Goal: Task Accomplishment & Management: Manage account settings

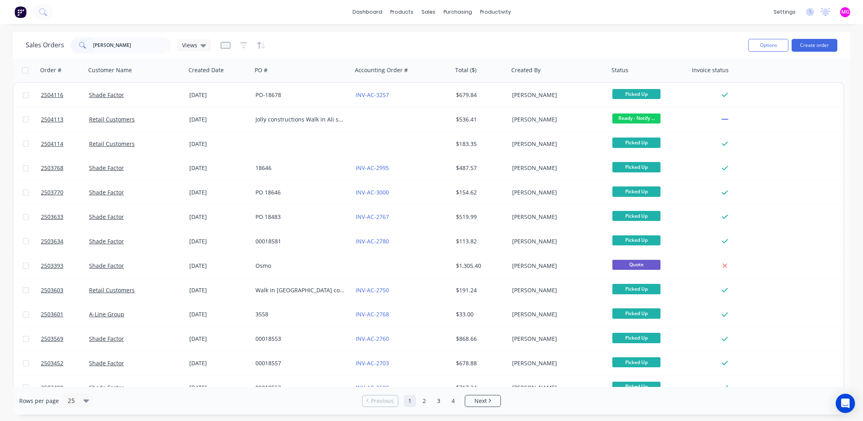
click at [129, 40] on input "[PERSON_NAME]" at bounding box center [132, 45] width 78 height 16
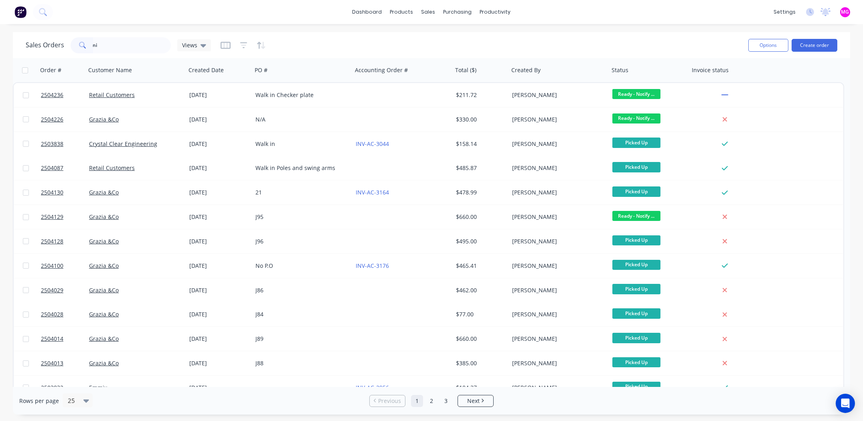
type input "n"
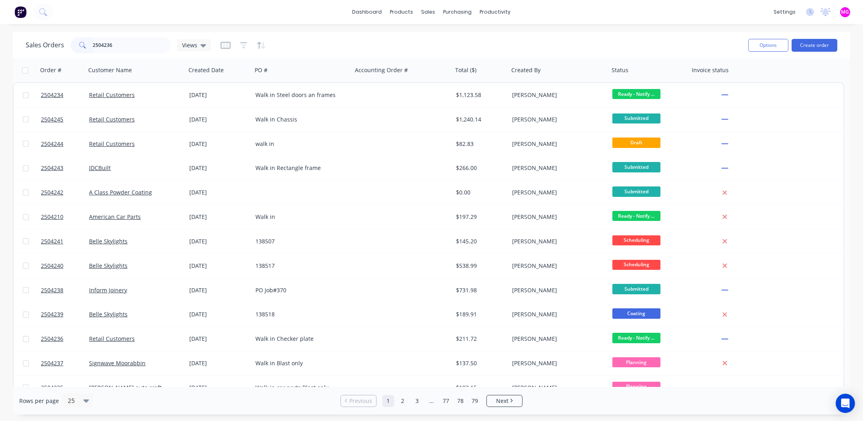
type input "2504236"
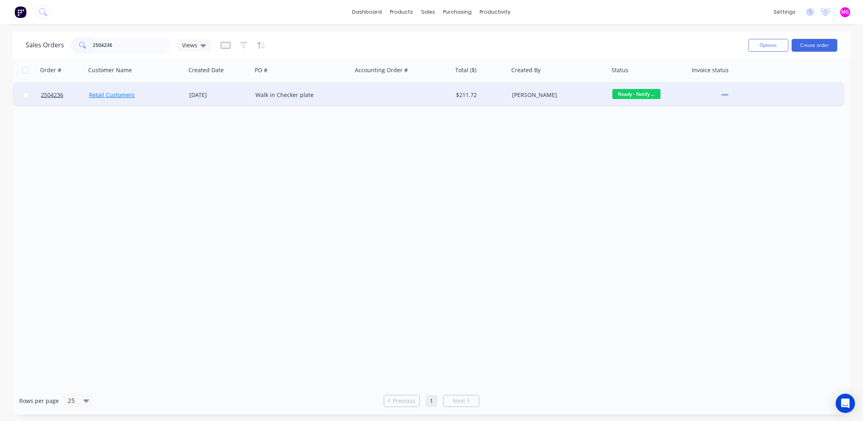
click at [103, 95] on link "Retail Customers" at bounding box center [112, 95] width 46 height 8
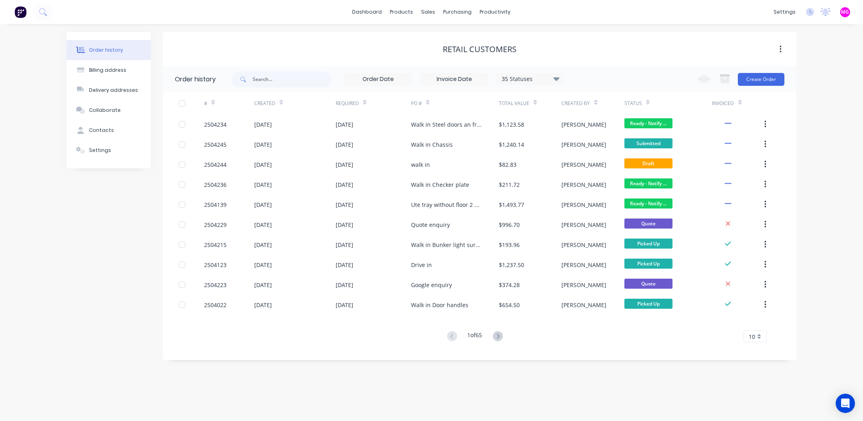
click at [107, 220] on div "Order history Billing address Delivery addresses Collaborate Contacts Settings" at bounding box center [109, 196] width 84 height 328
click at [424, 11] on div "sales" at bounding box center [428, 12] width 22 height 12
click at [446, 32] on link "Sales Orders" at bounding box center [471, 38] width 106 height 16
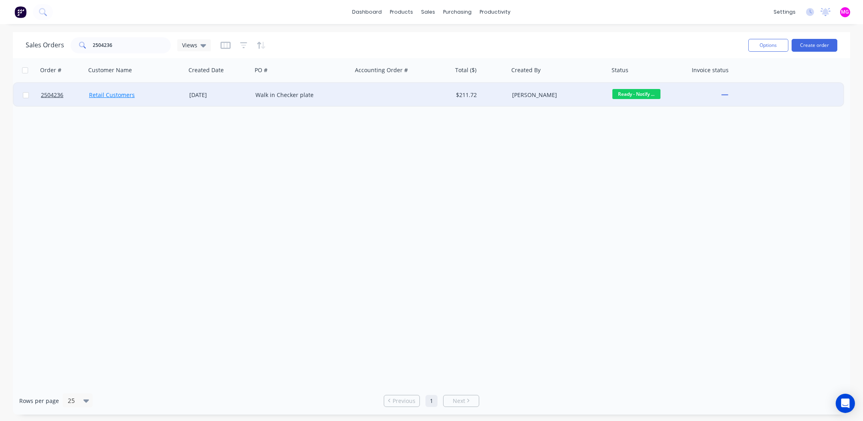
click at [123, 91] on link "Retail Customers" at bounding box center [112, 95] width 46 height 8
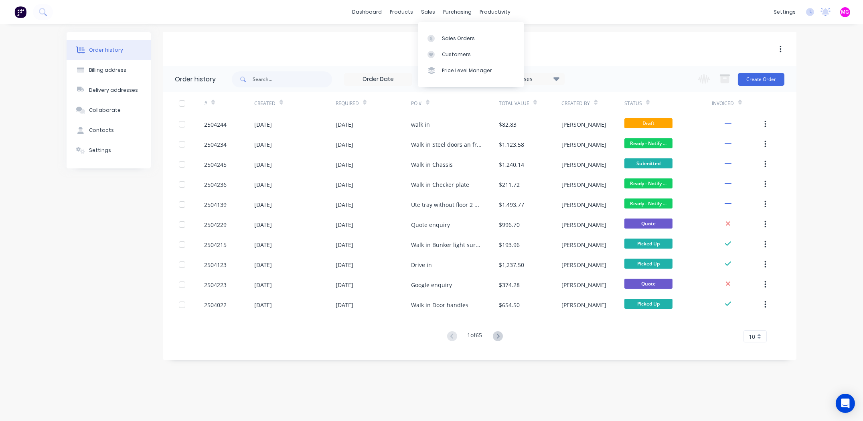
drag, startPoint x: 424, startPoint y: 11, endPoint x: 432, endPoint y: 20, distance: 12.8
click at [424, 11] on div "sales" at bounding box center [428, 12] width 22 height 12
click at [441, 36] on link "Sales Orders" at bounding box center [471, 38] width 106 height 16
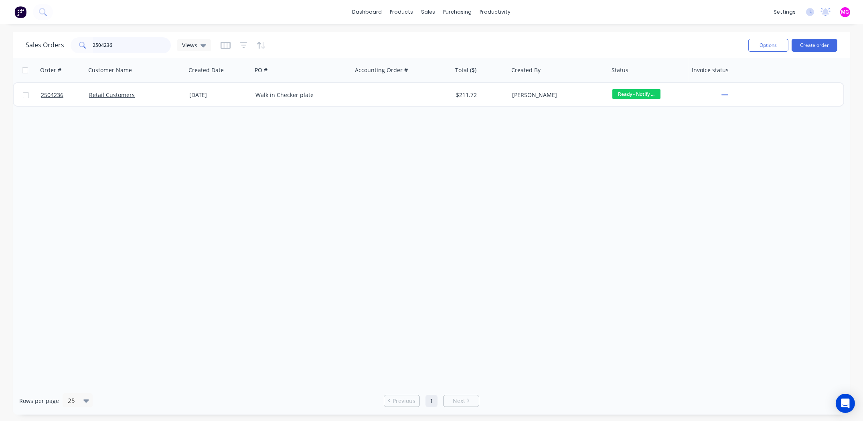
click at [123, 43] on input "2504236" at bounding box center [132, 45] width 78 height 16
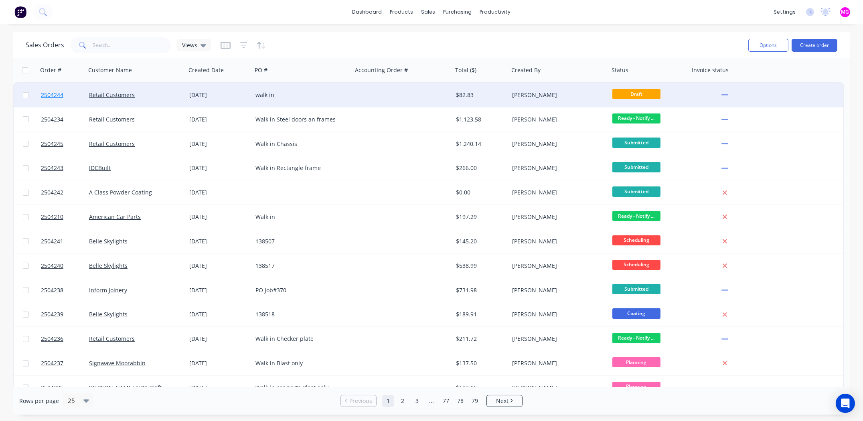
click at [47, 93] on span "2504244" at bounding box center [52, 95] width 22 height 8
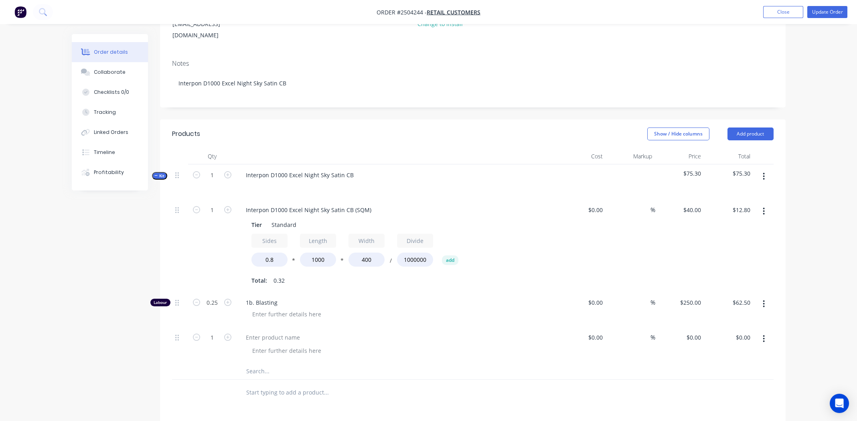
scroll to position [120, 0]
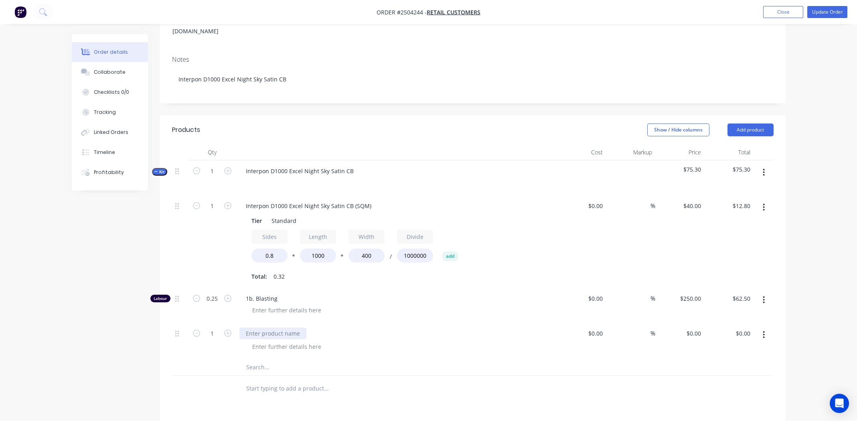
click at [267, 328] on div at bounding box center [272, 334] width 67 height 12
click at [287, 341] on div at bounding box center [287, 347] width 82 height 12
click at [426, 304] on div at bounding box center [400, 310] width 308 height 12
click at [380, 341] on div "U-Shaped mounting brackets" at bounding box center [400, 347] width 308 height 12
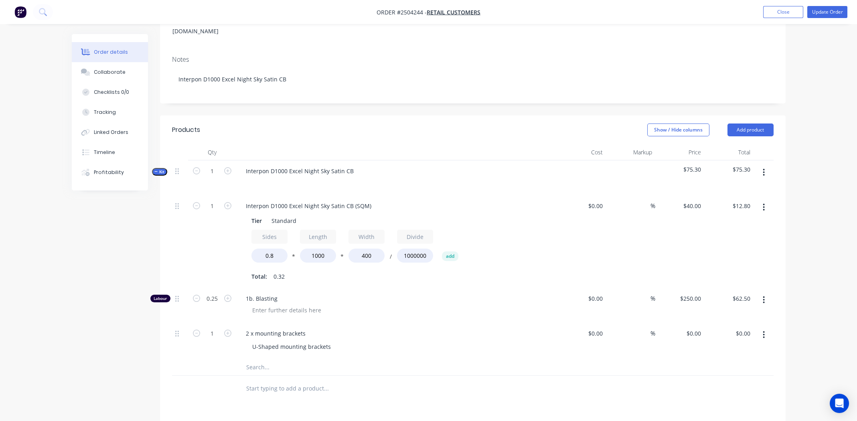
click at [334, 341] on div "U-Shaped mounting brackets" at bounding box center [400, 347] width 308 height 12
click at [310, 328] on div "2 x mounting brackets" at bounding box center [396, 334] width 314 height 12
click at [273, 304] on div at bounding box center [287, 310] width 82 height 12
click at [331, 200] on div "Interpon D1000 Excel Night Sky Satin CB (SQM)" at bounding box center [308, 206] width 138 height 12
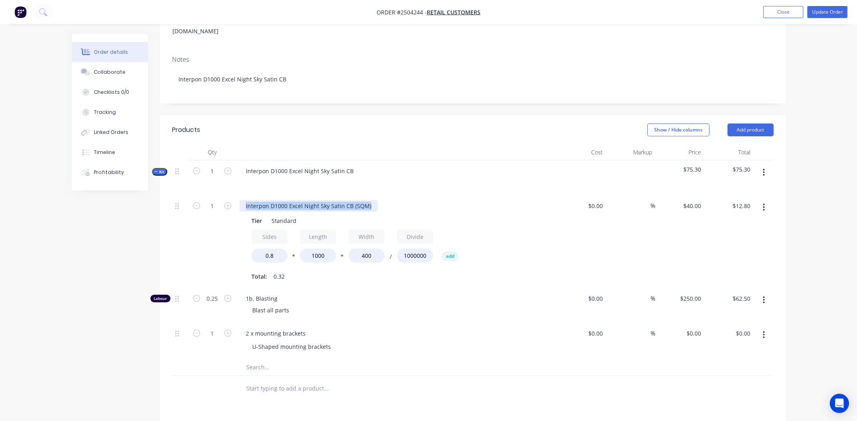
click at [331, 200] on div "Interpon D1000 Excel Night Sky Satin CB (SQM)" at bounding box center [308, 206] width 138 height 12
click at [247, 200] on div "sway-bar" at bounding box center [257, 206] width 37 height 12
click at [829, 11] on button "Update Order" at bounding box center [827, 12] width 40 height 12
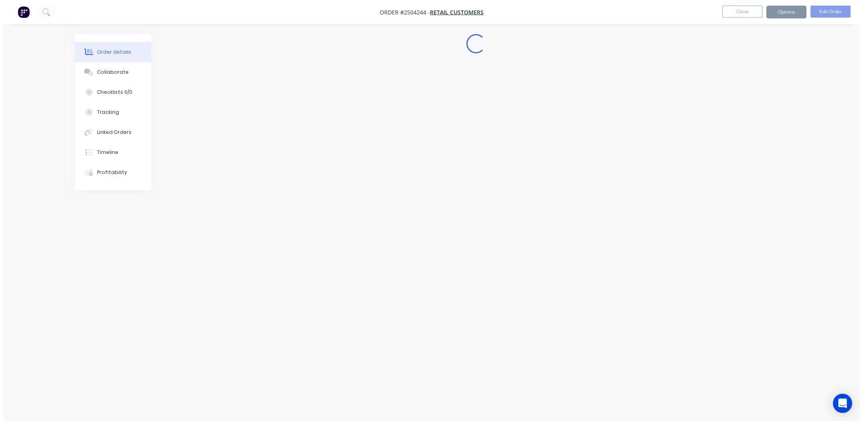
scroll to position [0, 0]
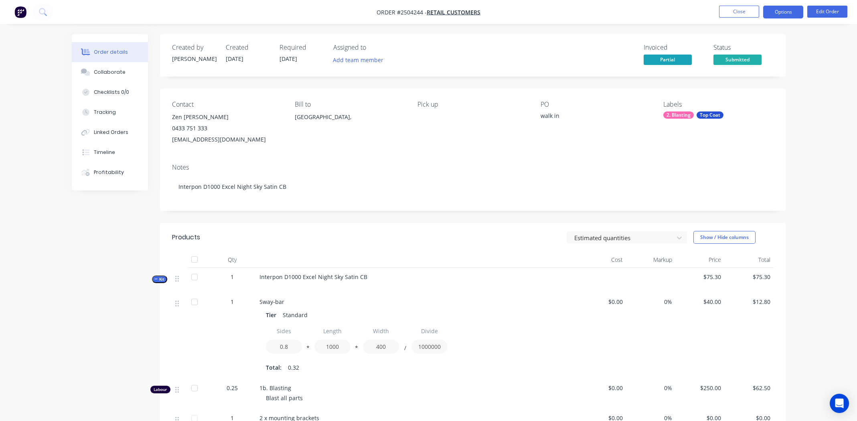
click at [772, 8] on button "Options" at bounding box center [783, 12] width 40 height 13
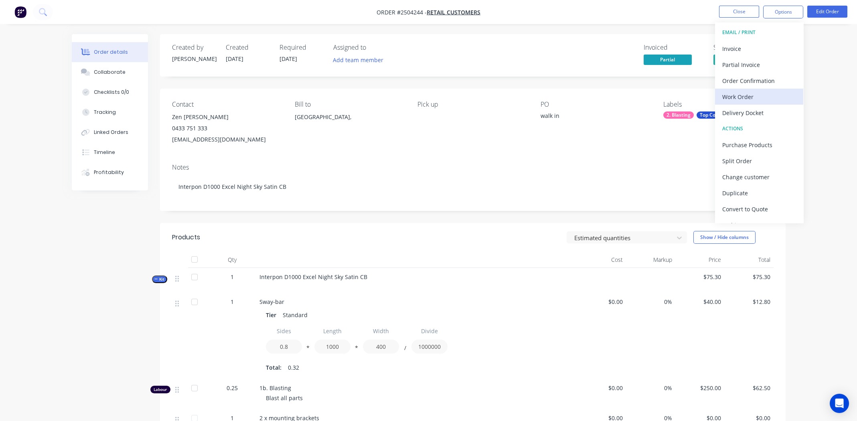
click at [732, 96] on div "Work Order" at bounding box center [759, 97] width 74 height 12
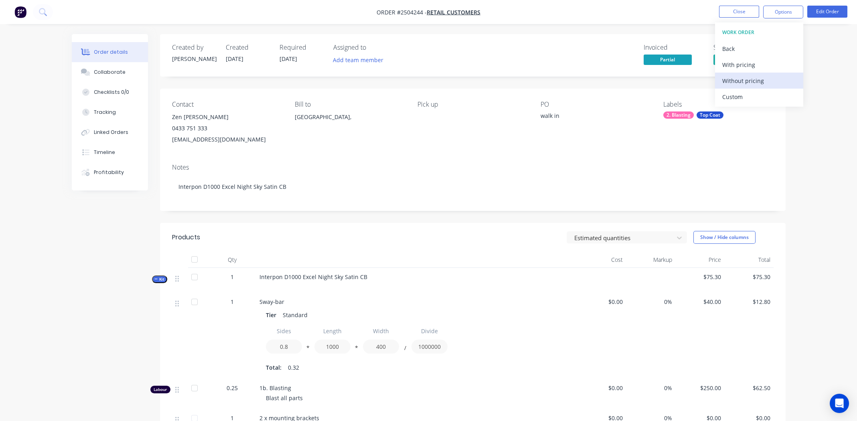
click at [733, 81] on div "Without pricing" at bounding box center [759, 81] width 74 height 12
click at [745, 12] on button "Close" at bounding box center [739, 12] width 40 height 12
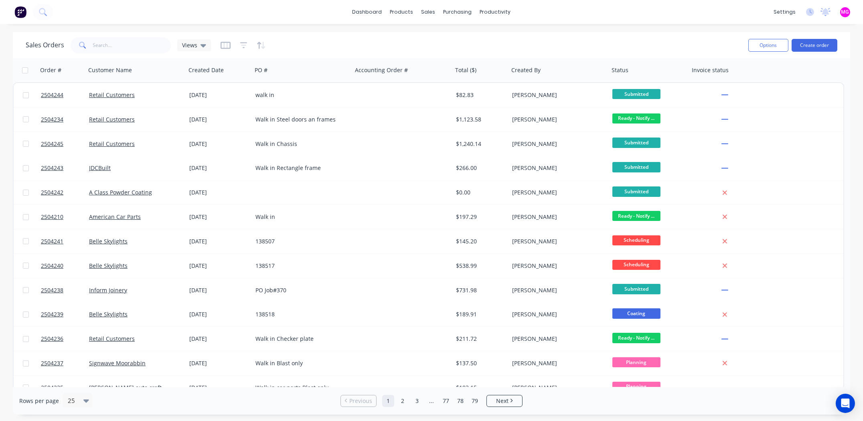
click at [367, 40] on div "Sales Orders Views" at bounding box center [384, 45] width 716 height 20
click at [566, 46] on div "Sales Orders Views" at bounding box center [384, 45] width 716 height 20
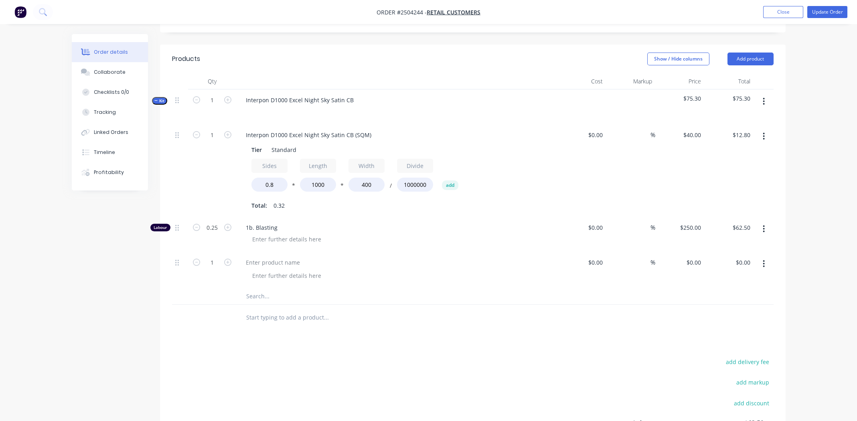
scroll to position [200, 0]
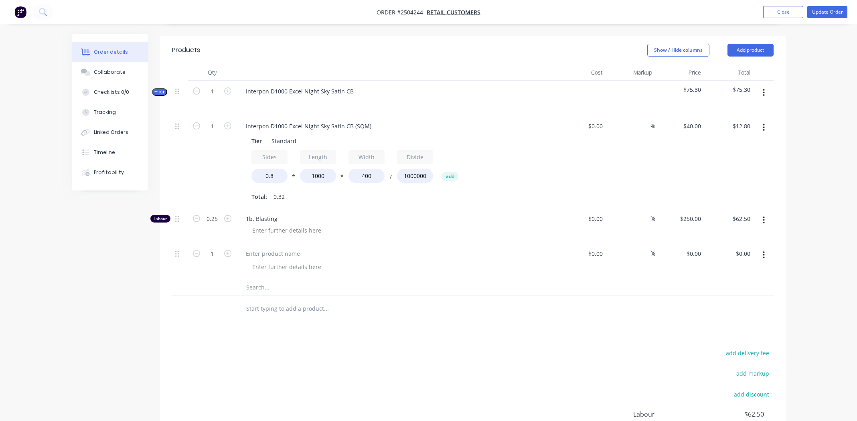
click at [464, 248] on div at bounding box center [396, 254] width 314 height 12
click at [393, 211] on div "1b. Blasting" at bounding box center [396, 225] width 321 height 35
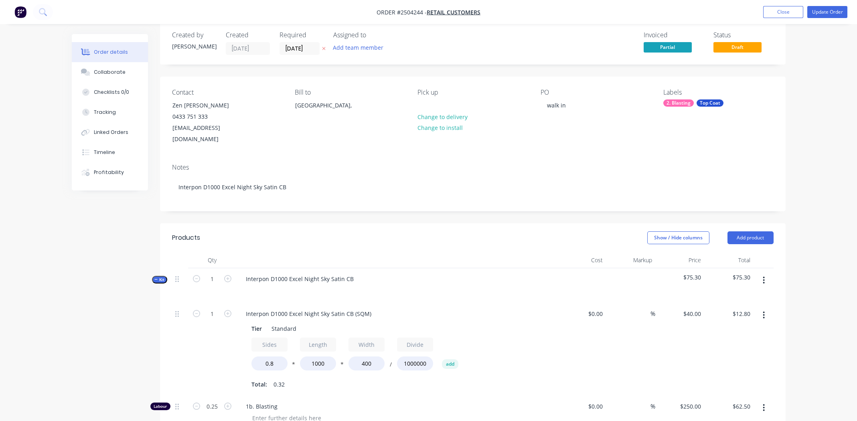
scroll to position [0, 0]
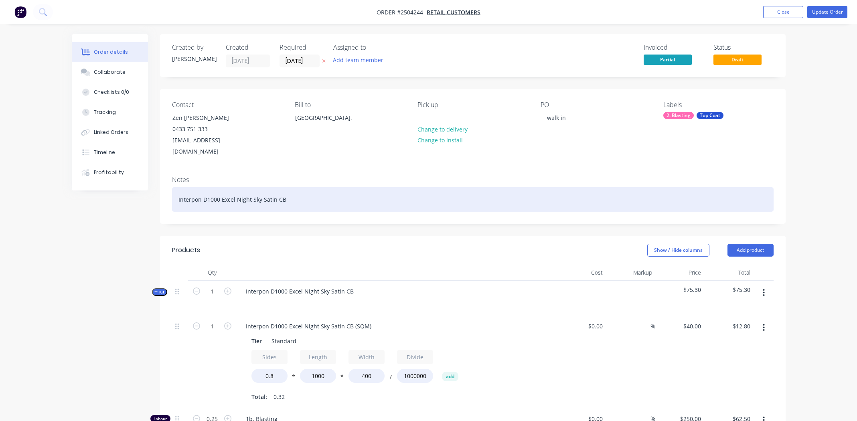
click at [381, 191] on div "Interpon D1000 Excel Night Sky Satin CB" at bounding box center [472, 199] width 601 height 24
click at [382, 190] on div "Interpon D1000 Excel Night Sky Satin CB" at bounding box center [472, 199] width 601 height 24
click at [323, 191] on div "Interpon D1000 Excel Night Sky Satin CB" at bounding box center [472, 199] width 601 height 24
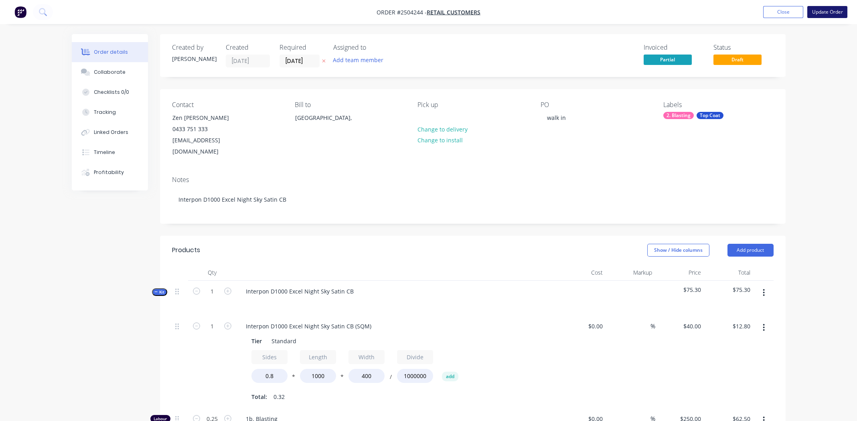
click at [821, 12] on button "Update Order" at bounding box center [827, 12] width 40 height 12
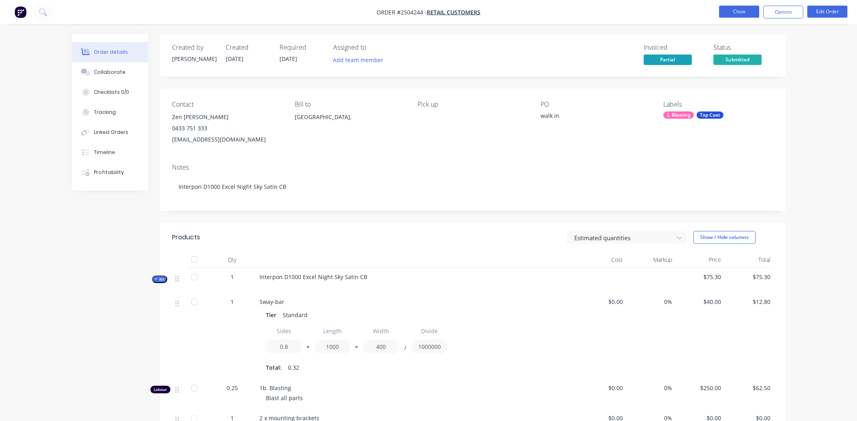
click at [749, 14] on button "Close" at bounding box center [739, 12] width 40 height 12
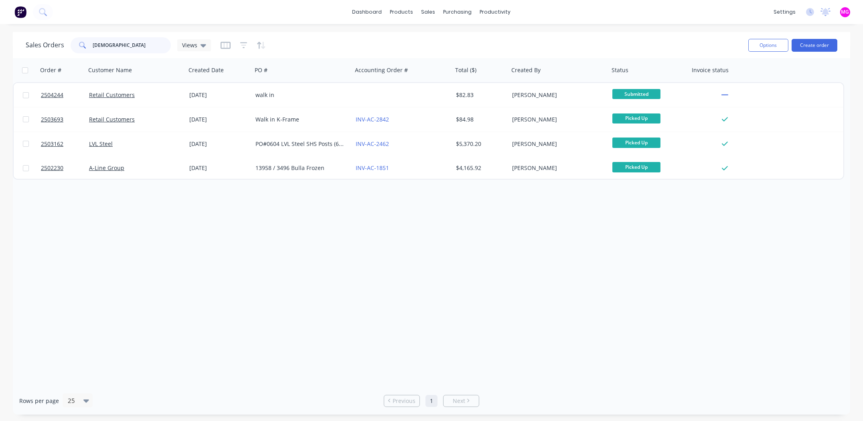
drag, startPoint x: 133, startPoint y: 49, endPoint x: 55, endPoint y: 35, distance: 79.4
click at [55, 35] on div "Sales Orders zen Views" at bounding box center [384, 45] width 716 height 20
type input "b"
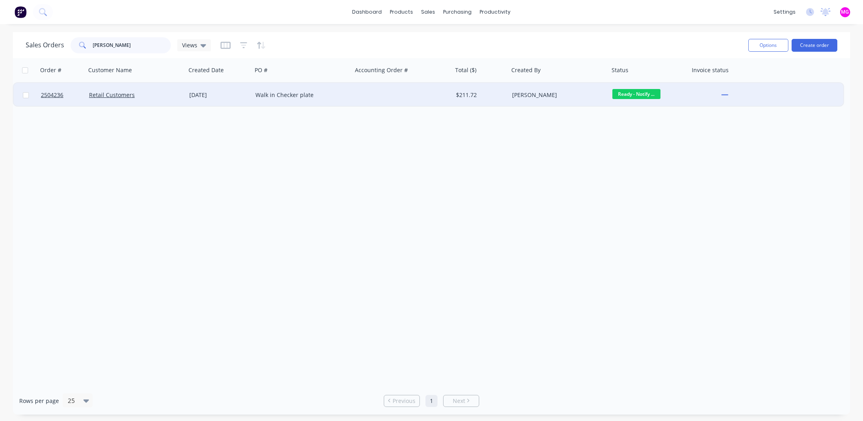
type input "nick mil"
click at [264, 94] on div "Walk in Checker plate" at bounding box center [299, 95] width 89 height 8
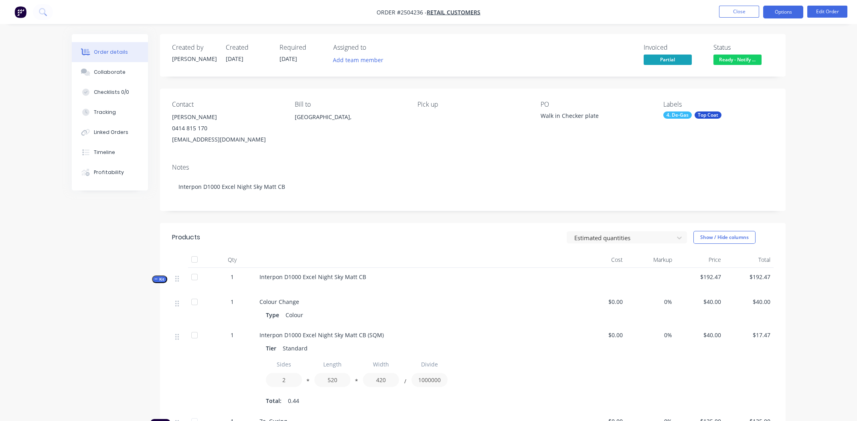
click at [785, 12] on button "Options" at bounding box center [783, 12] width 40 height 13
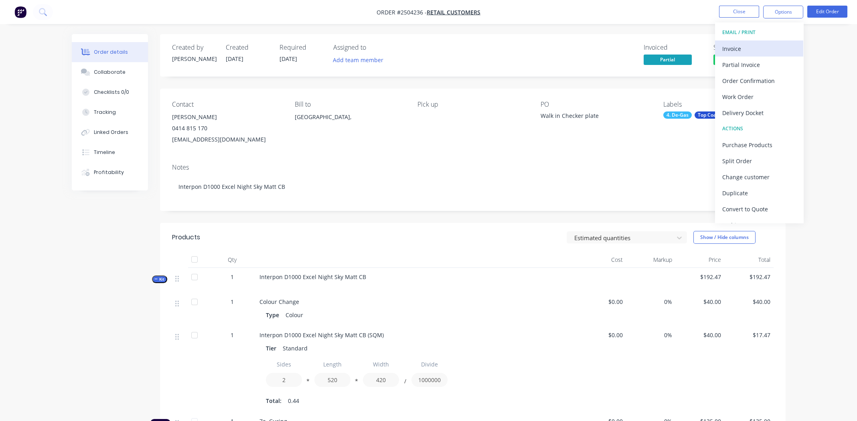
click at [760, 51] on div "Invoice" at bounding box center [759, 49] width 74 height 12
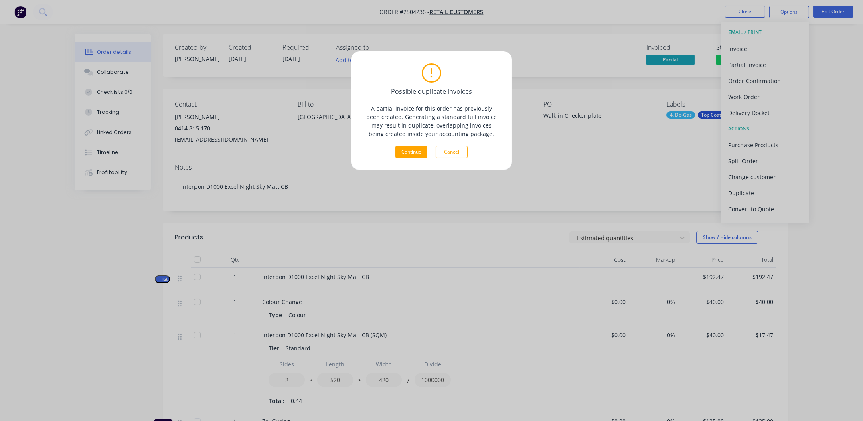
click at [449, 154] on button "Cancel" at bounding box center [451, 152] width 32 height 12
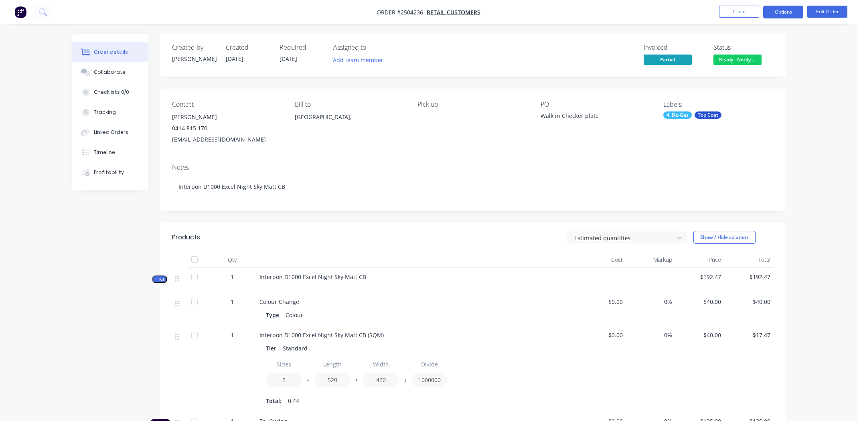
click at [780, 13] on button "Options" at bounding box center [783, 12] width 40 height 13
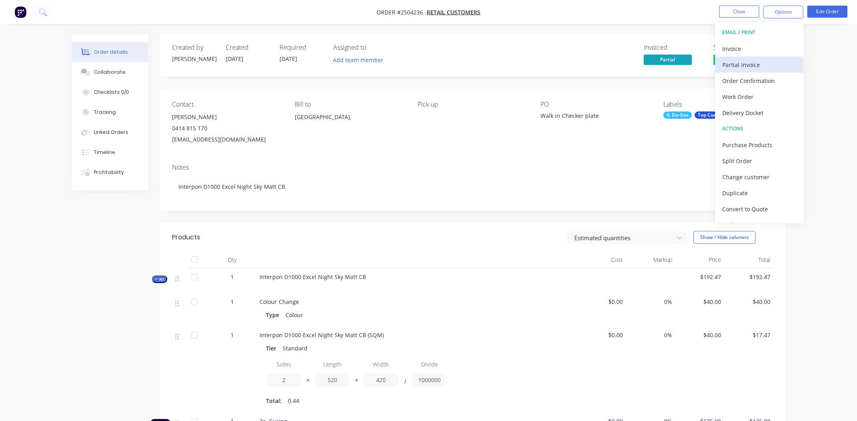
click at [748, 63] on div "Partial Invoice" at bounding box center [759, 65] width 74 height 12
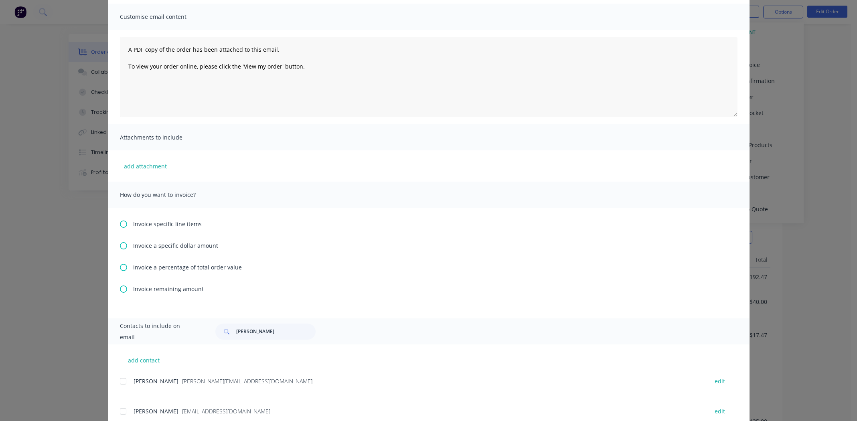
scroll to position [120, 0]
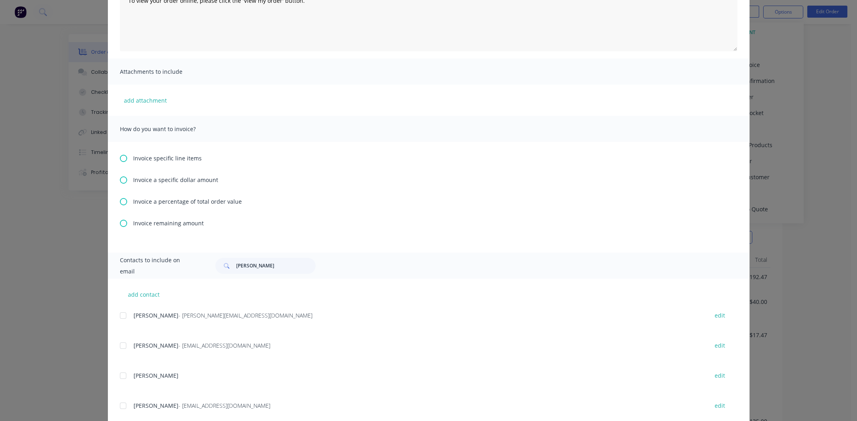
click at [151, 223] on span "Invoice remaining amount" at bounding box center [168, 223] width 71 height 8
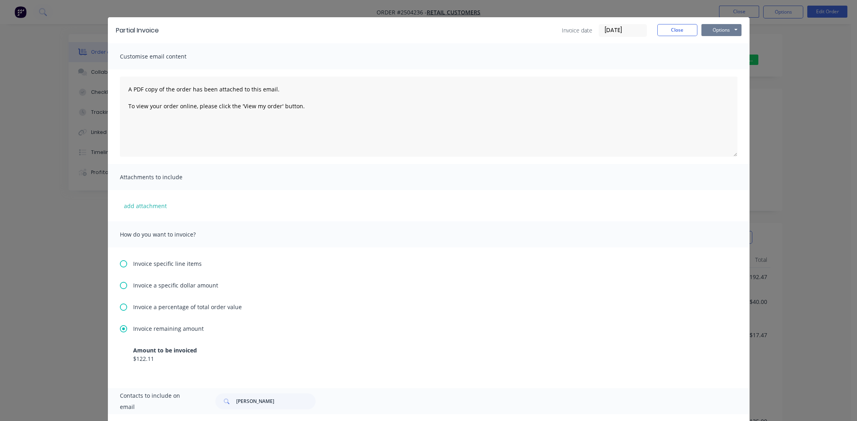
scroll to position [0, 0]
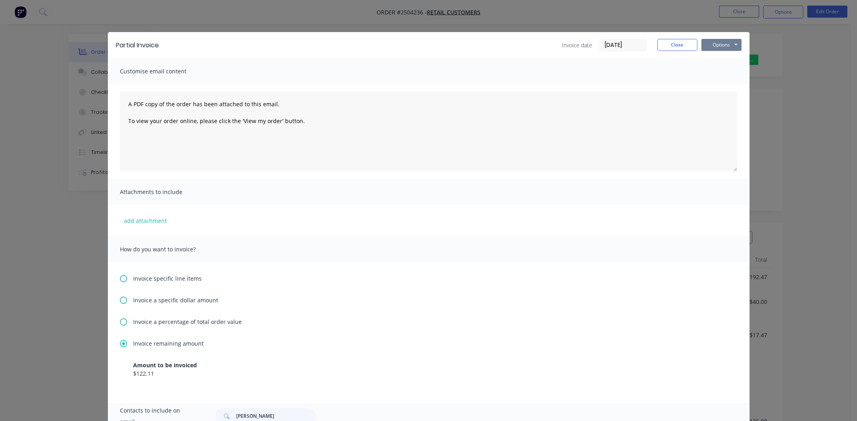
click at [725, 48] on button "Options" at bounding box center [721, 45] width 40 height 12
click at [718, 72] on button "Print" at bounding box center [726, 72] width 51 height 13
click at [683, 44] on button "Close" at bounding box center [677, 45] width 40 height 12
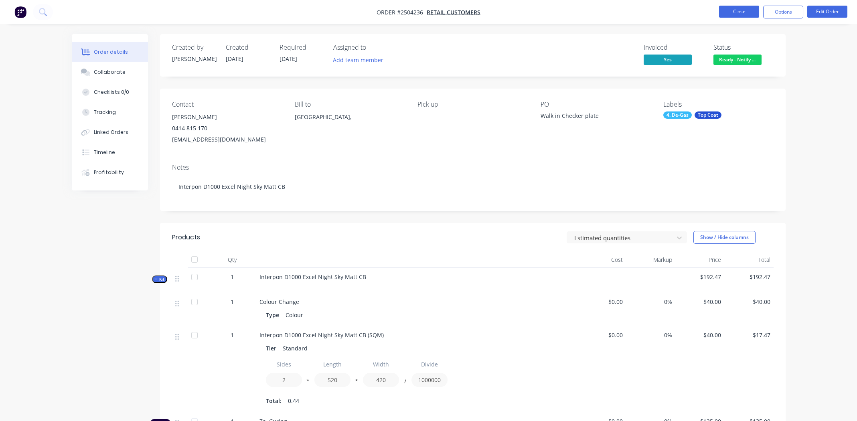
click at [745, 11] on button "Close" at bounding box center [739, 12] width 40 height 12
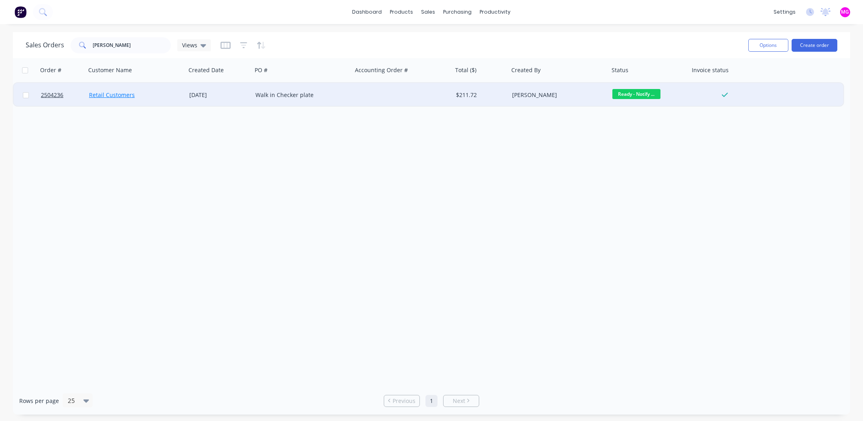
click at [112, 98] on link "Retail Customers" at bounding box center [112, 95] width 46 height 8
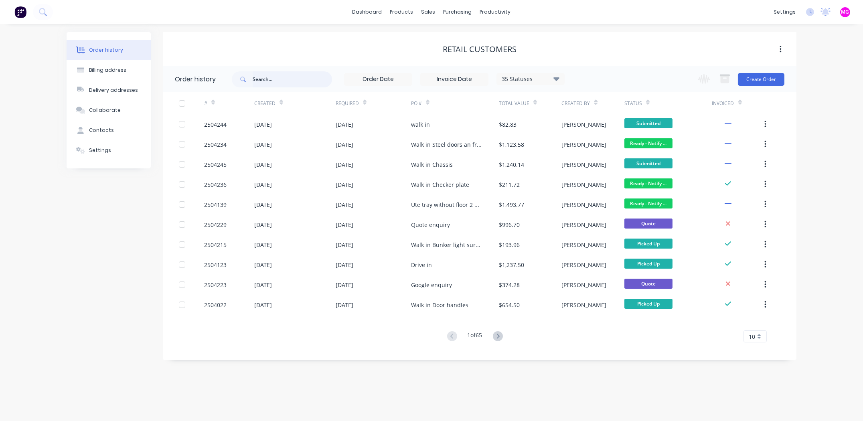
click at [275, 74] on input "text" at bounding box center [292, 79] width 79 height 16
type input "[PERSON_NAME]"
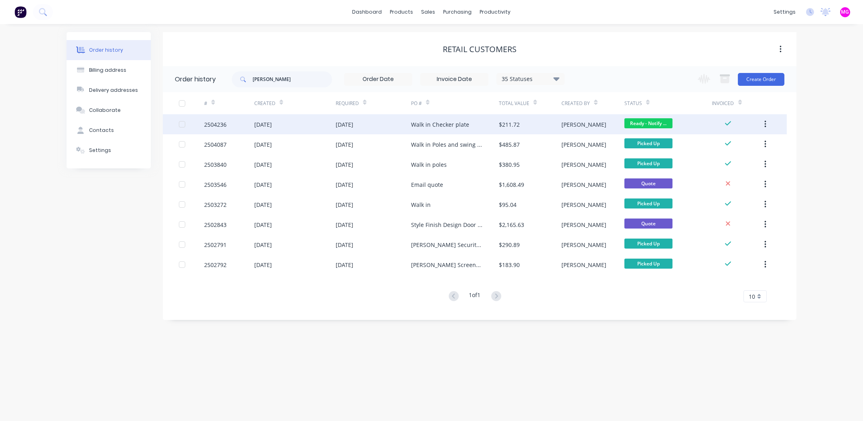
click at [457, 125] on div "Walk in Checker plate" at bounding box center [440, 124] width 58 height 8
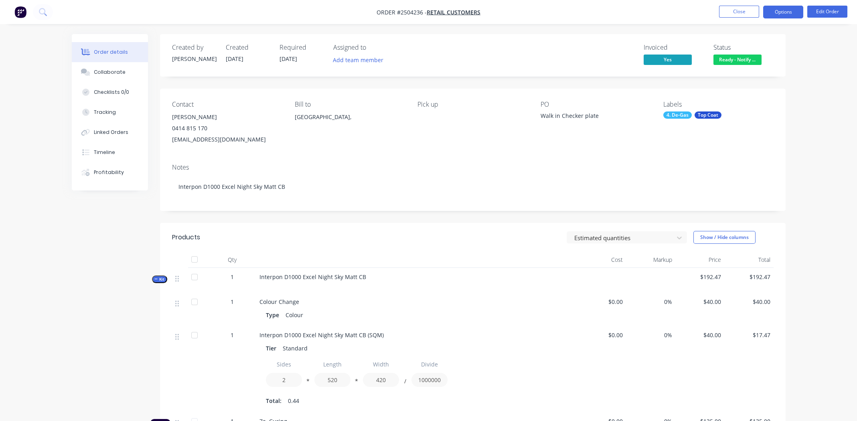
click at [784, 17] on button "Options" at bounding box center [783, 12] width 40 height 13
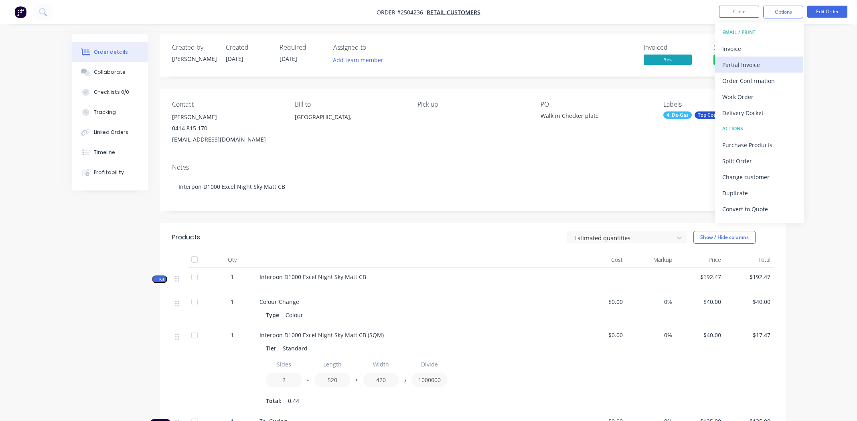
click at [767, 61] on div "Partial Invoice" at bounding box center [759, 65] width 74 height 12
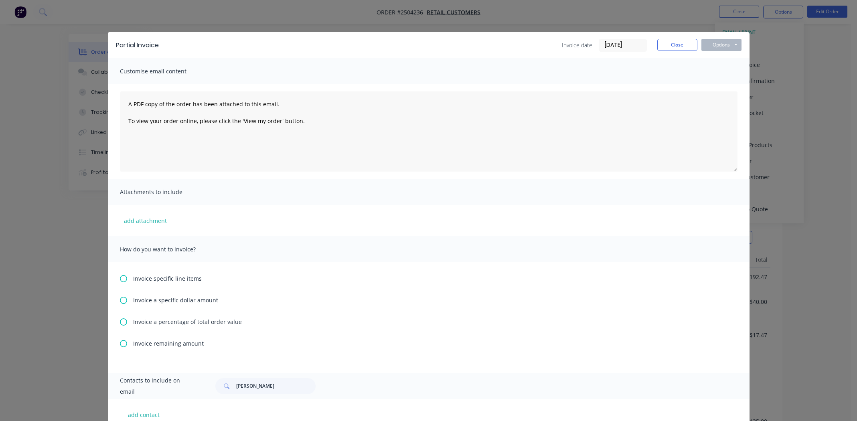
click at [155, 345] on span "Invoice remaining amount" at bounding box center [168, 343] width 71 height 8
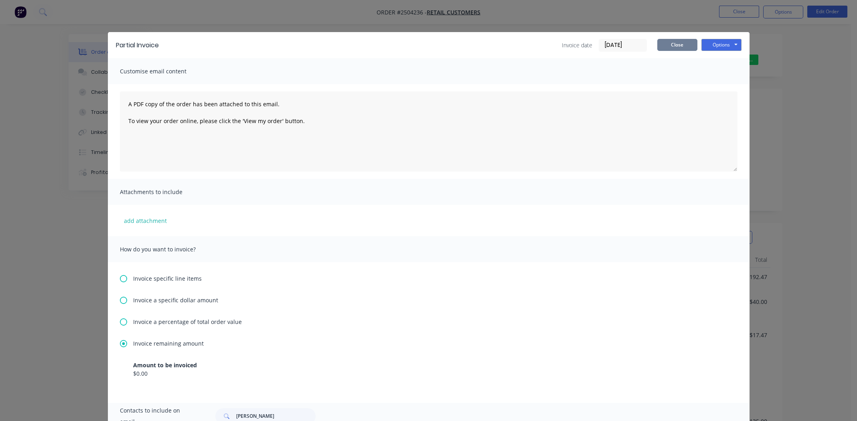
click at [674, 48] on button "Close" at bounding box center [677, 45] width 40 height 12
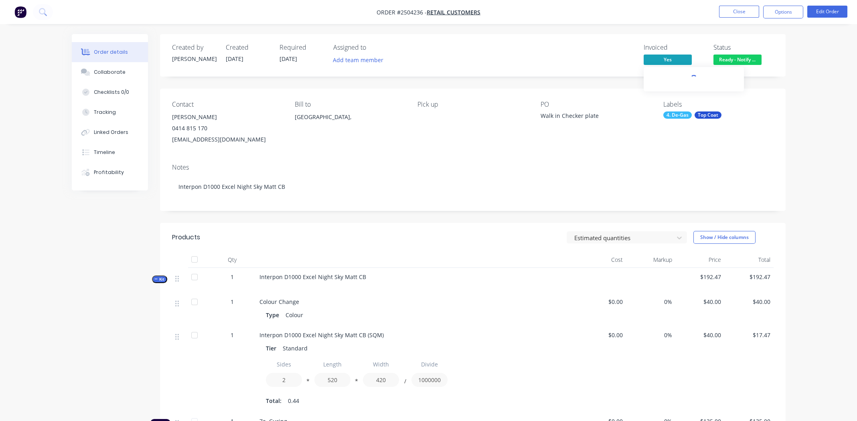
click at [659, 59] on span "Yes" at bounding box center [667, 60] width 48 height 10
click at [667, 193] on link "INV-AC-3271" at bounding box center [667, 191] width 33 height 8
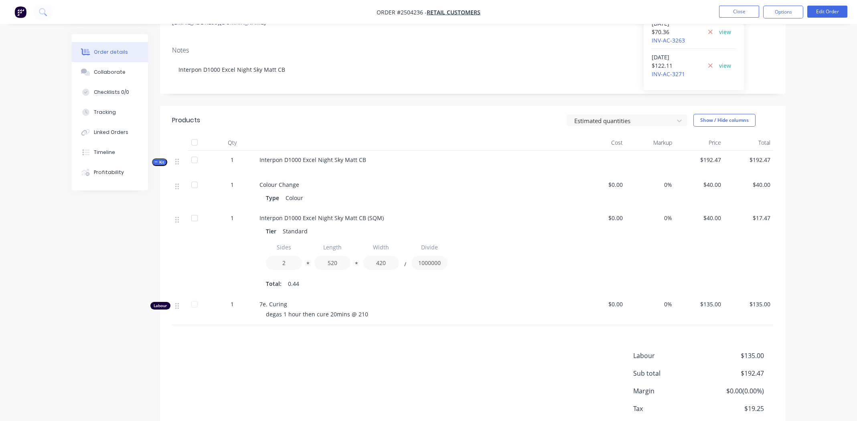
scroll to position [164, 0]
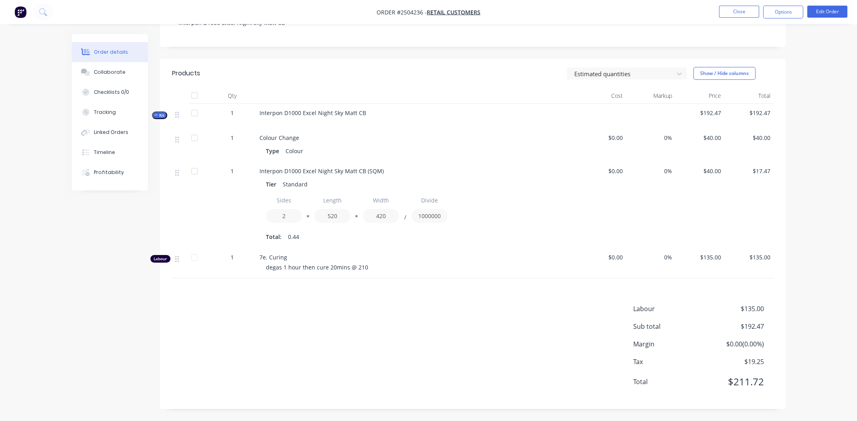
click at [462, 324] on div "Labour $135.00 Sub total $192.47 Margin $0.00 ( 0.00 %) Tax $19.25 Total $211.72" at bounding box center [472, 350] width 601 height 93
click at [113, 147] on button "Timeline" at bounding box center [110, 152] width 76 height 20
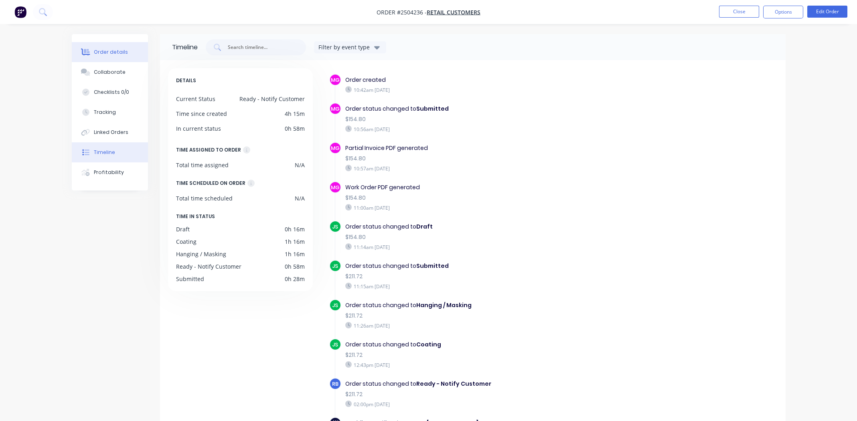
click at [112, 47] on button "Order details" at bounding box center [110, 52] width 76 height 20
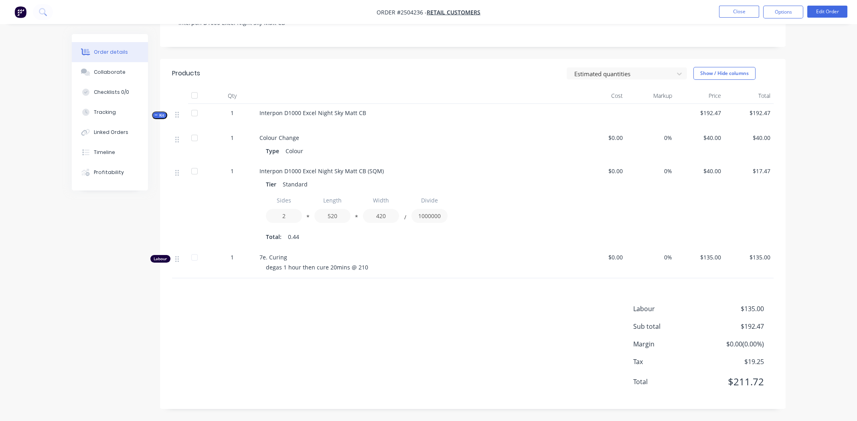
scroll to position [124, 0]
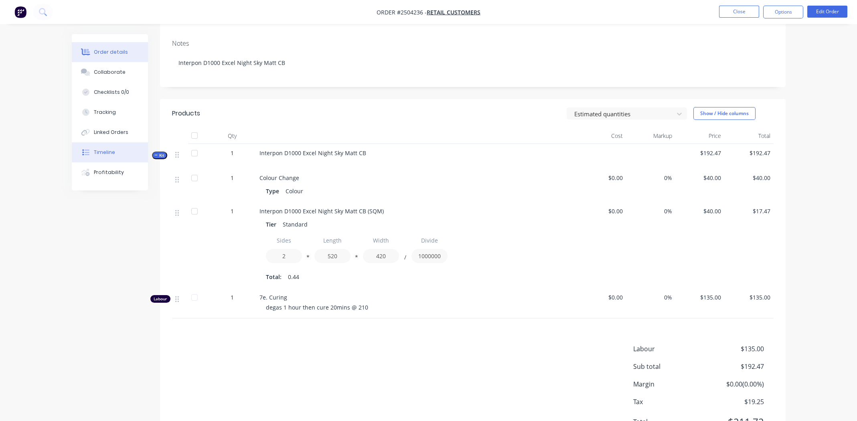
click at [98, 148] on button "Timeline" at bounding box center [110, 152] width 76 height 20
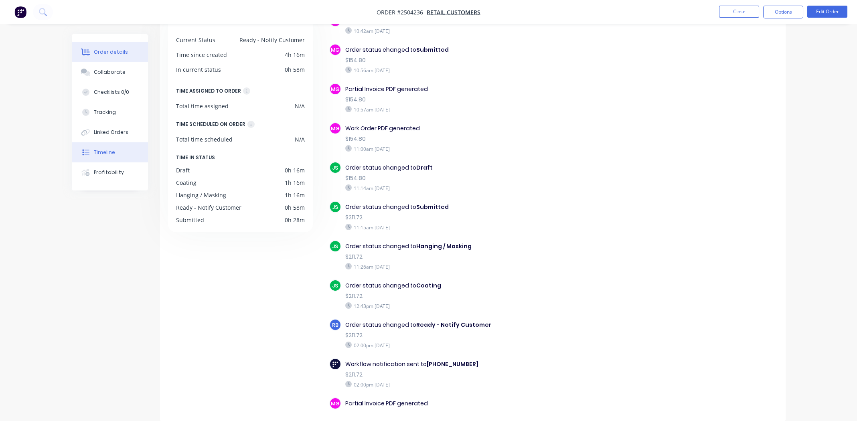
click at [104, 55] on div "Order details" at bounding box center [111, 52] width 34 height 7
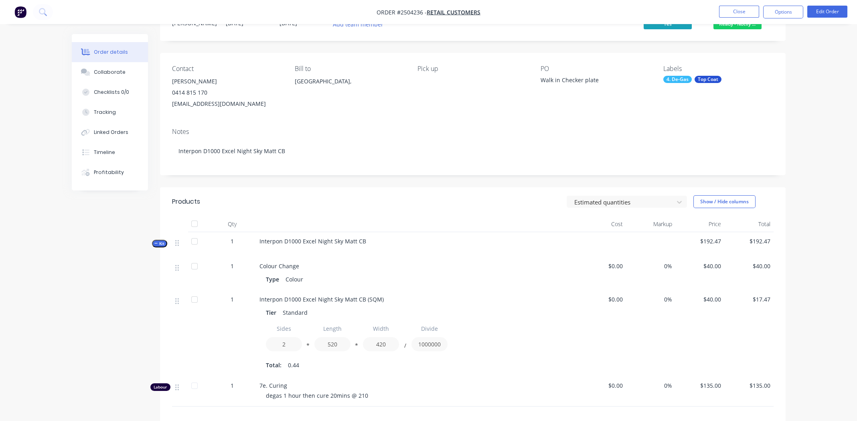
scroll to position [164, 0]
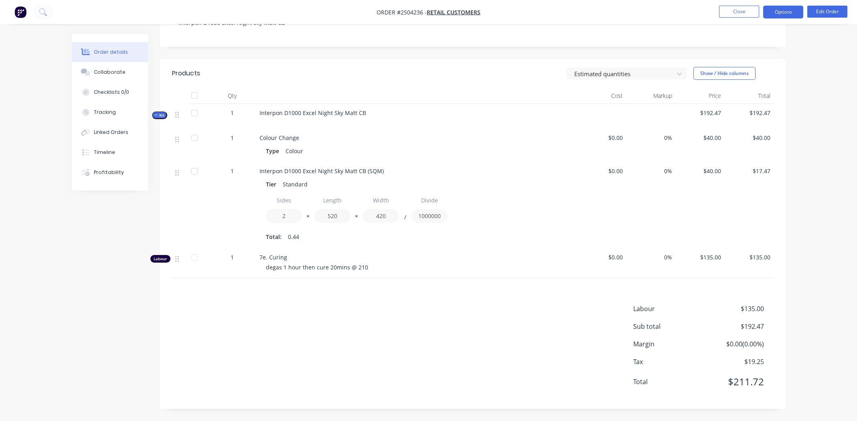
click at [785, 11] on button "Options" at bounding box center [783, 12] width 40 height 13
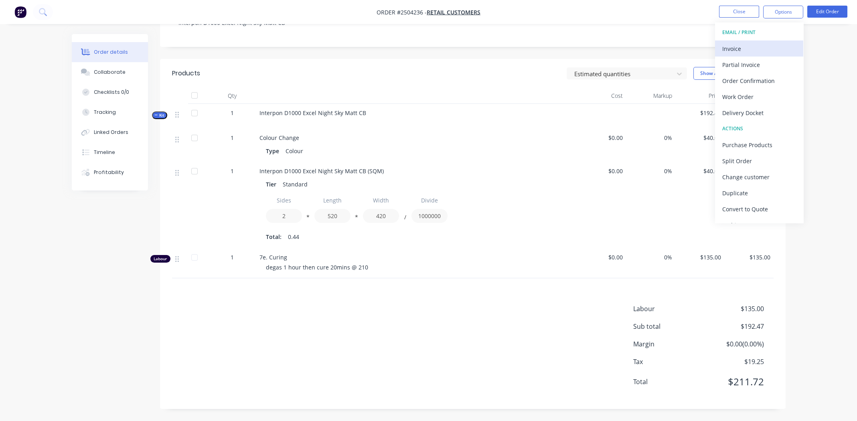
click at [768, 48] on div "Invoice" at bounding box center [759, 49] width 74 height 12
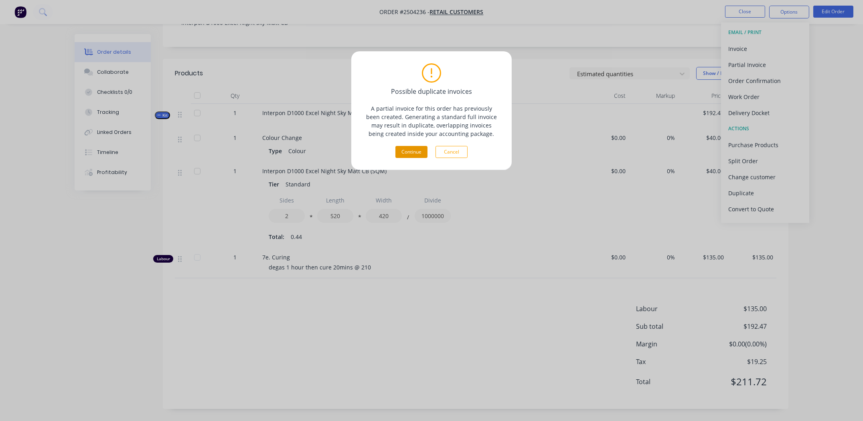
click at [403, 150] on button "Continue" at bounding box center [411, 152] width 32 height 12
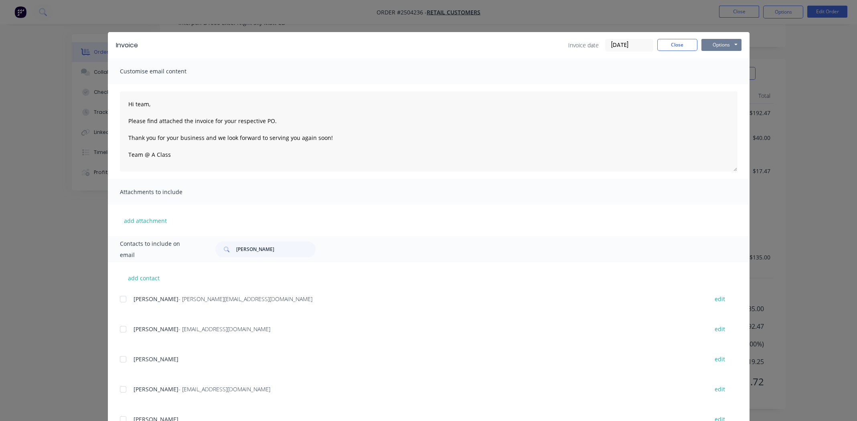
click at [721, 43] on button "Options" at bounding box center [721, 45] width 40 height 12
click at [724, 74] on button "Print" at bounding box center [726, 72] width 51 height 13
click at [679, 45] on button "Close" at bounding box center [677, 45] width 40 height 12
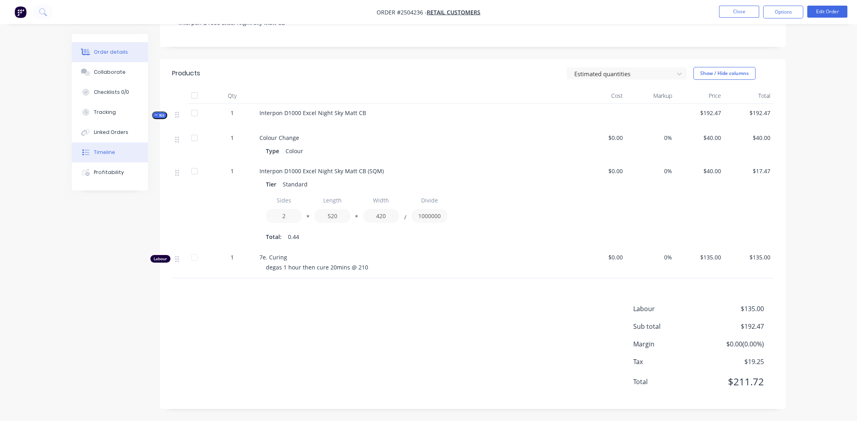
click at [103, 153] on div "Timeline" at bounding box center [104, 152] width 21 height 7
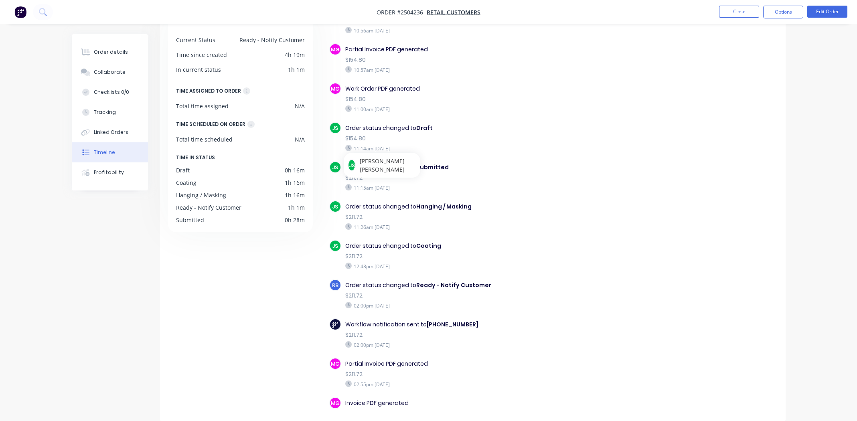
scroll to position [80, 0]
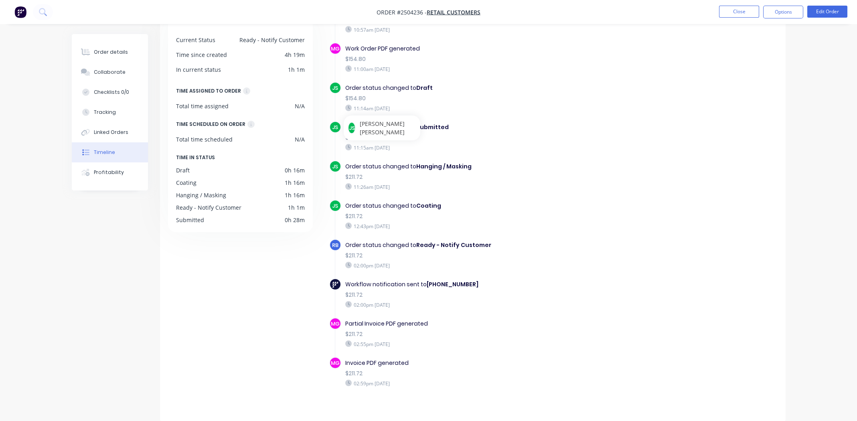
click at [570, 202] on div "Order status changed to Coating" at bounding box center [483, 206] width 277 height 8
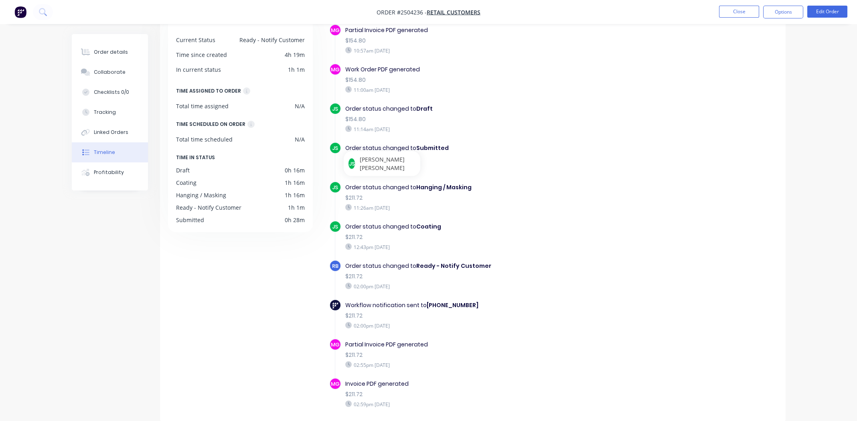
scroll to position [40, 0]
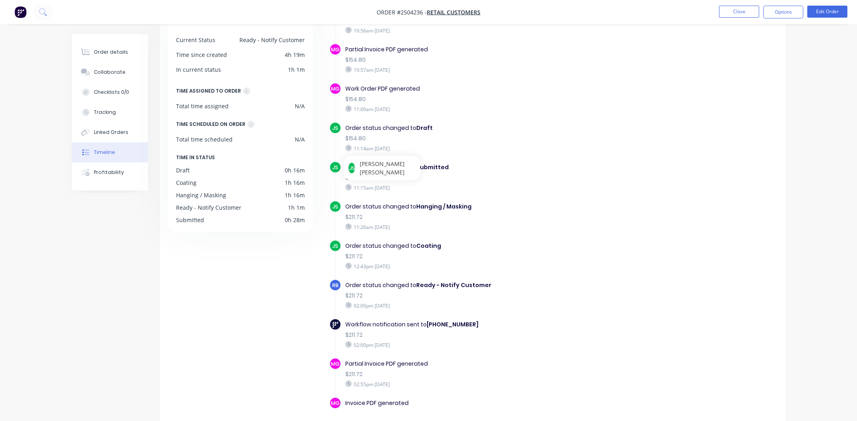
click at [365, 189] on div "Order status changed to Submitted $211.72 11:15am Monday 29/09/25" at bounding box center [483, 177] width 285 height 32
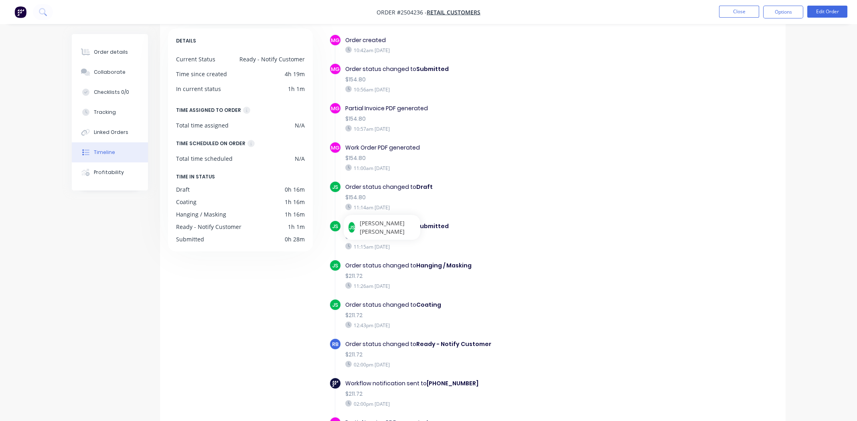
click at [605, 261] on div "Order status changed to Hanging / Masking" at bounding box center [483, 265] width 277 height 8
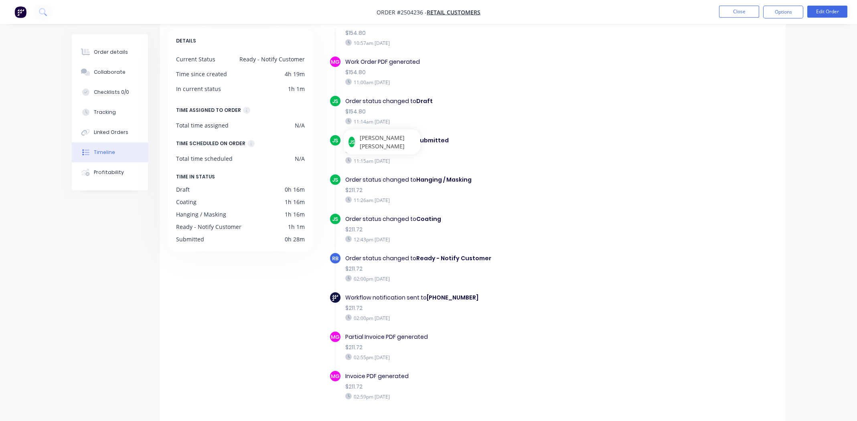
scroll to position [0, 0]
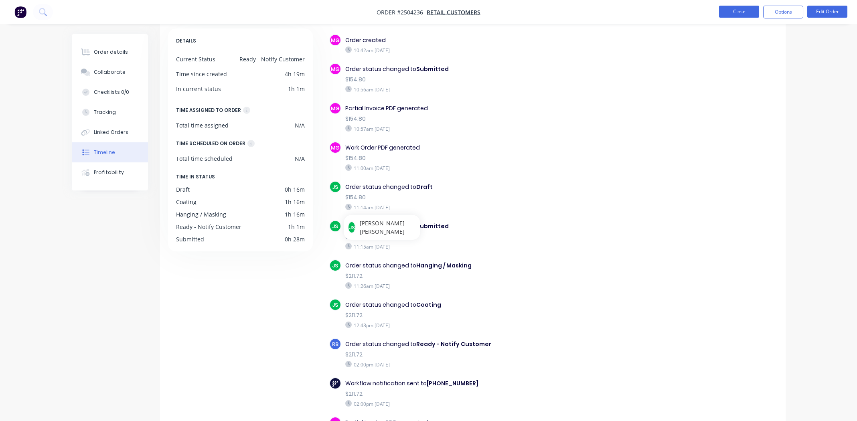
click at [742, 12] on button "Close" at bounding box center [739, 12] width 40 height 12
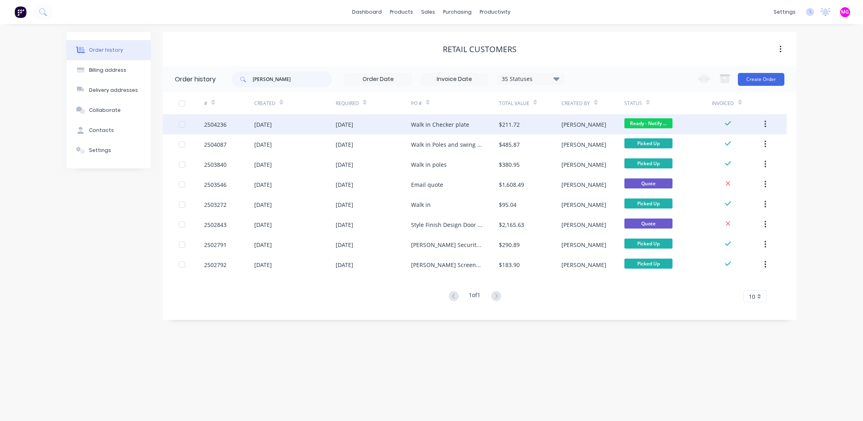
click at [497, 120] on div "Walk in Checker plate" at bounding box center [455, 124] width 88 height 20
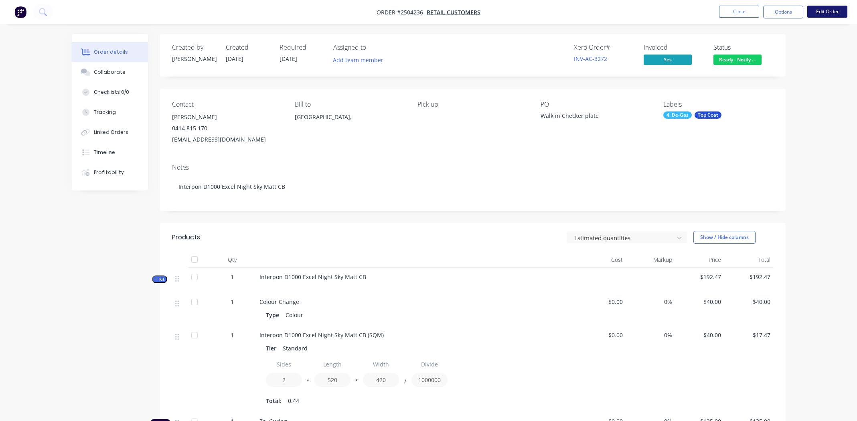
click at [821, 12] on button "Edit Order" at bounding box center [827, 12] width 40 height 12
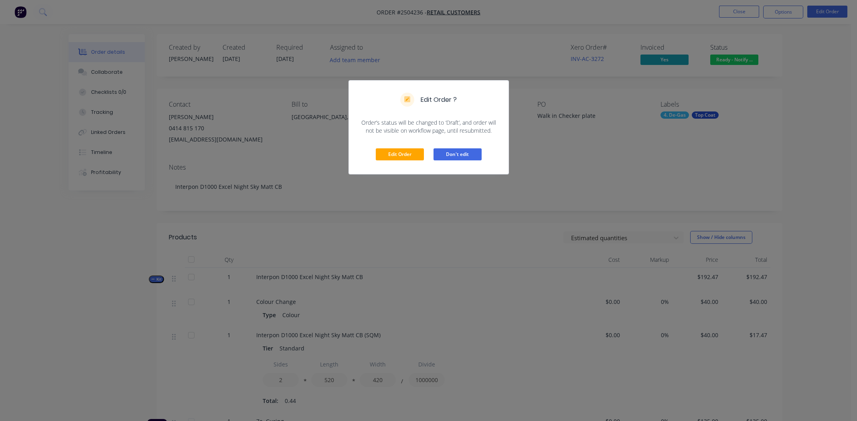
click at [471, 158] on button "Don't edit" at bounding box center [457, 154] width 48 height 12
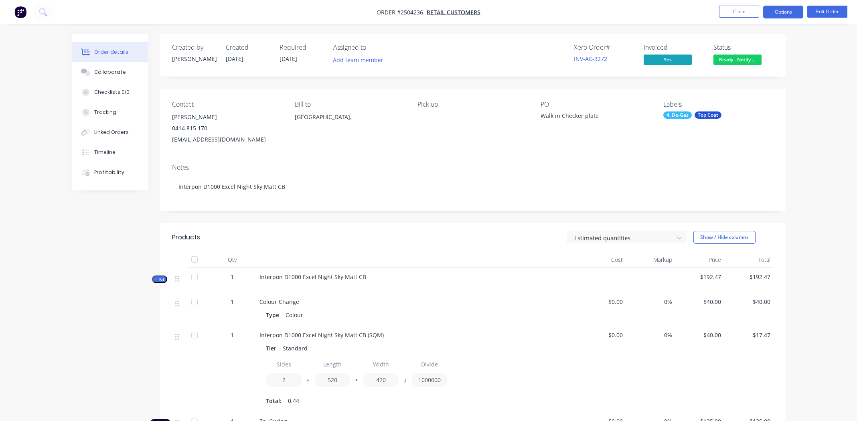
click at [797, 18] on button "Options" at bounding box center [783, 12] width 40 height 13
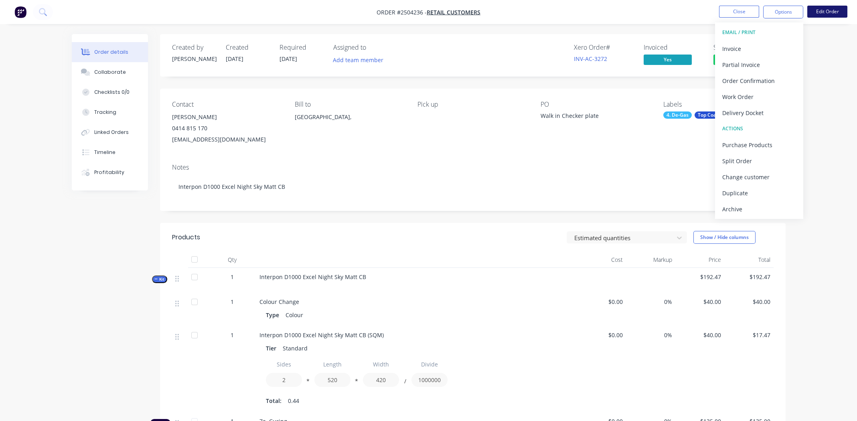
click at [843, 12] on button "Edit Order" at bounding box center [827, 12] width 40 height 12
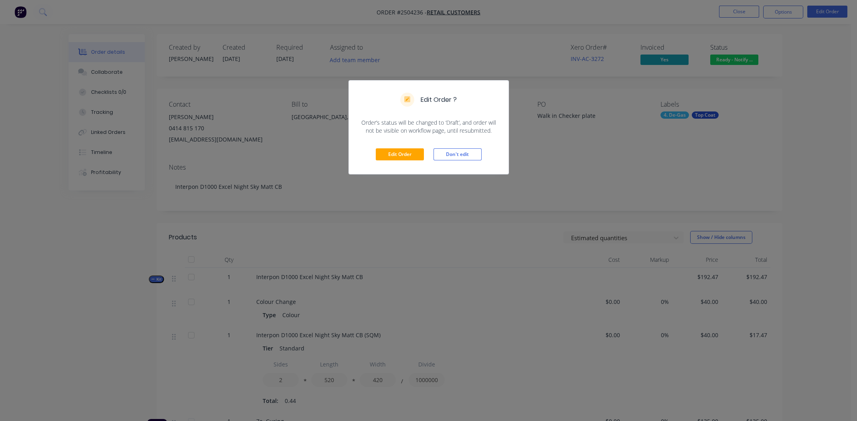
click at [404, 146] on div "Edit Order Don't edit" at bounding box center [429, 154] width 160 height 39
click at [406, 152] on button "Edit Order" at bounding box center [400, 154] width 48 height 12
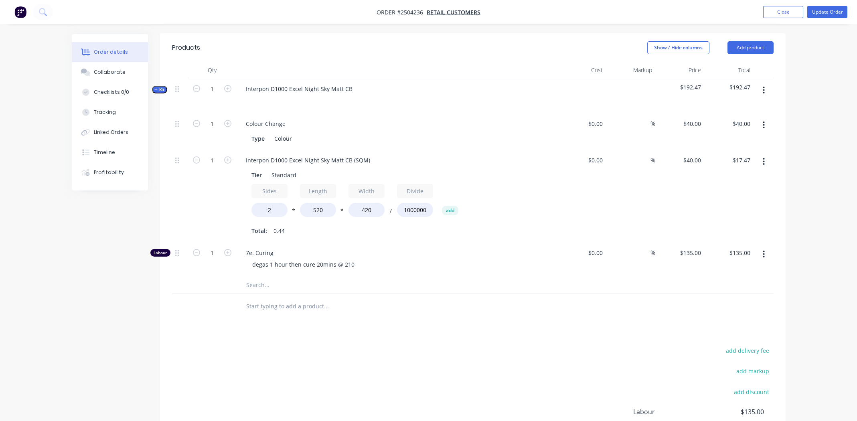
scroll to position [93, 0]
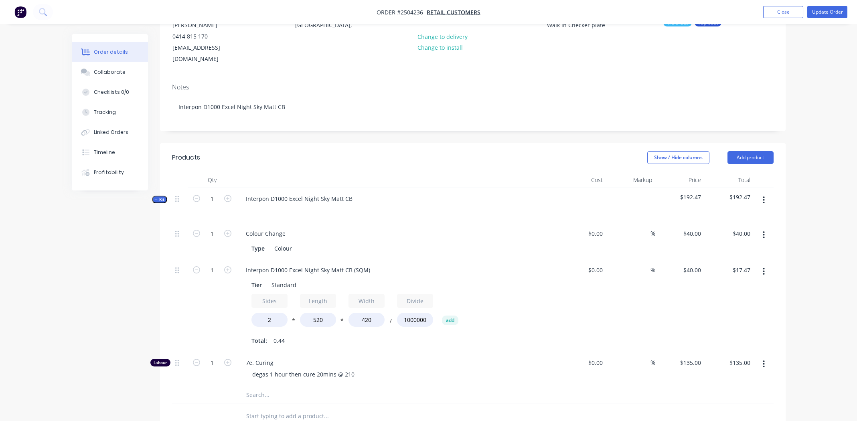
click at [753, 152] on button "Add product" at bounding box center [750, 157] width 46 height 13
click at [743, 172] on div "Product catalogue" at bounding box center [735, 178] width 62 height 12
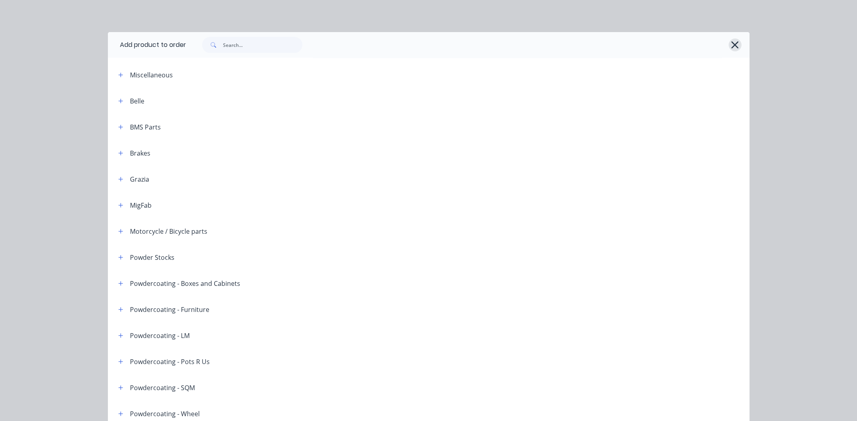
click at [732, 48] on icon "button" at bounding box center [734, 44] width 8 height 11
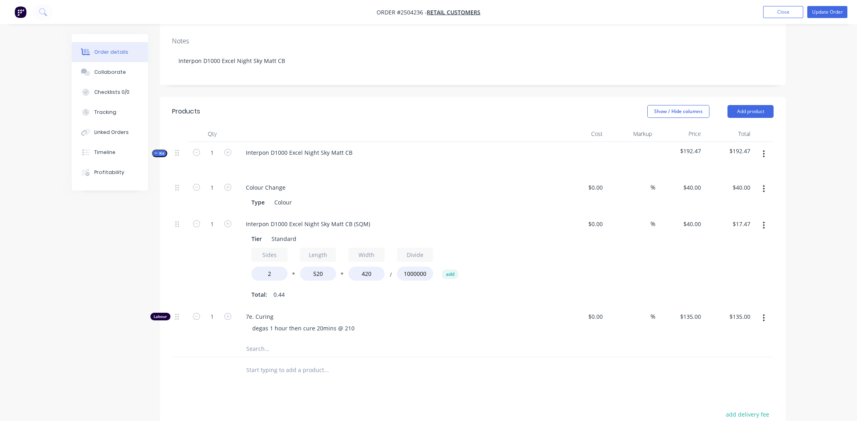
scroll to position [213, 0]
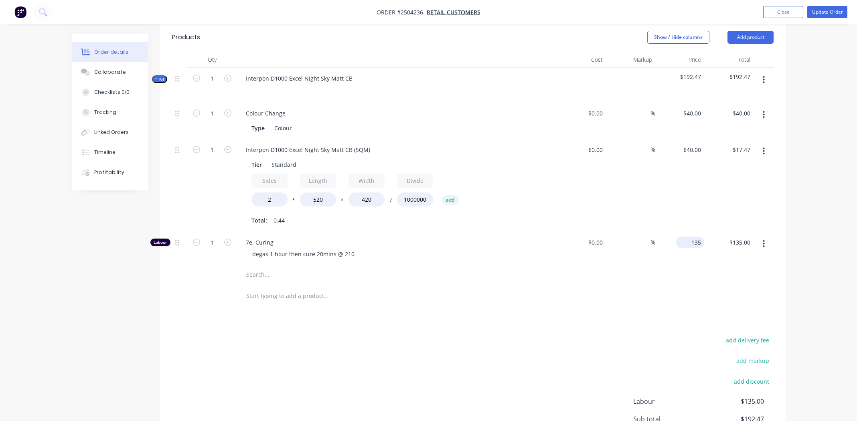
click at [694, 237] on input "135" at bounding box center [691, 243] width 25 height 12
click at [700, 237] on input "135" at bounding box center [691, 243] width 25 height 12
type input "$80.00"
type input "80.00"
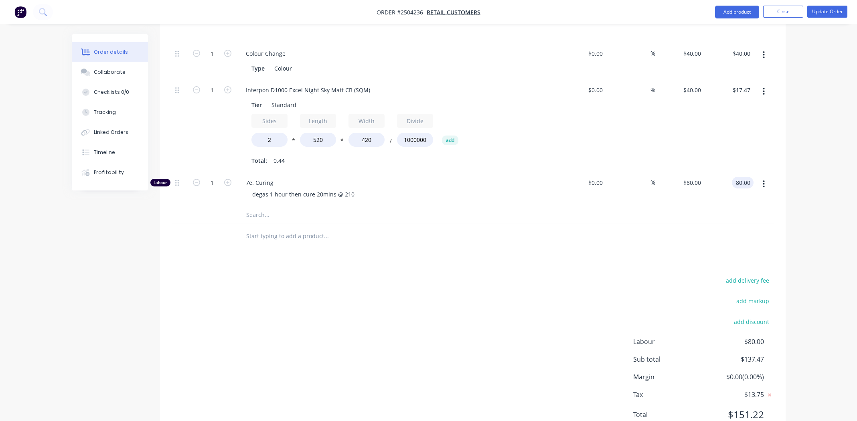
scroll to position [253, 0]
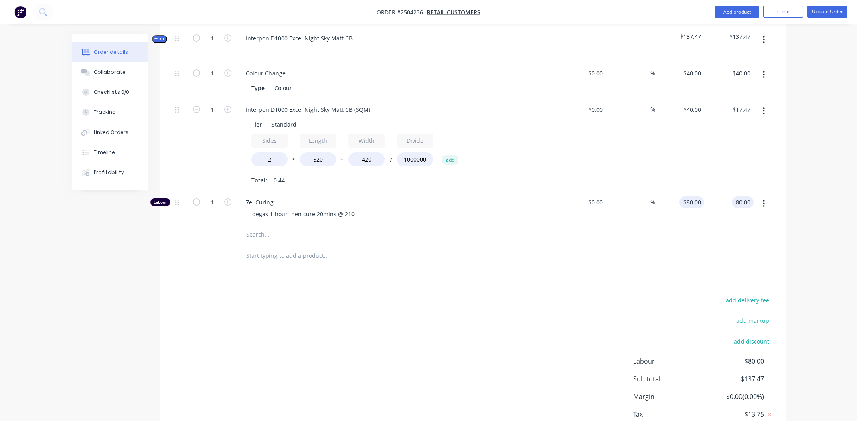
type input "80"
type input "$80.00"
drag, startPoint x: 692, startPoint y: 192, endPoint x: 714, endPoint y: 192, distance: 22.1
click at [693, 196] on div "80 $80.00" at bounding box center [691, 202] width 25 height 12
type input "$85.00"
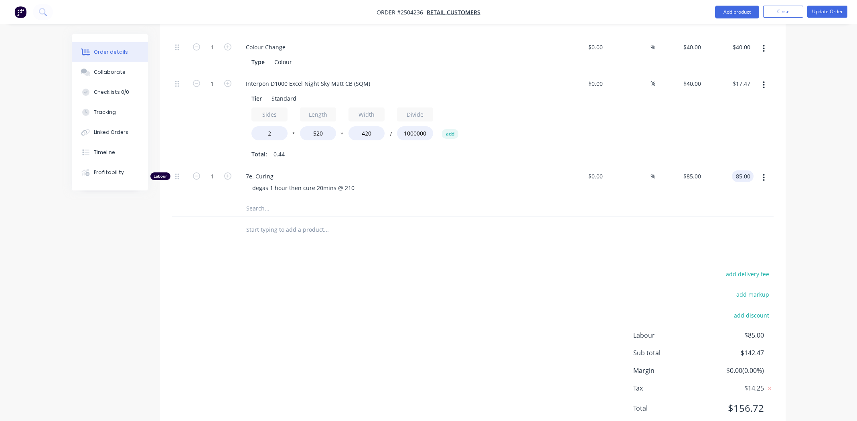
scroll to position [293, 0]
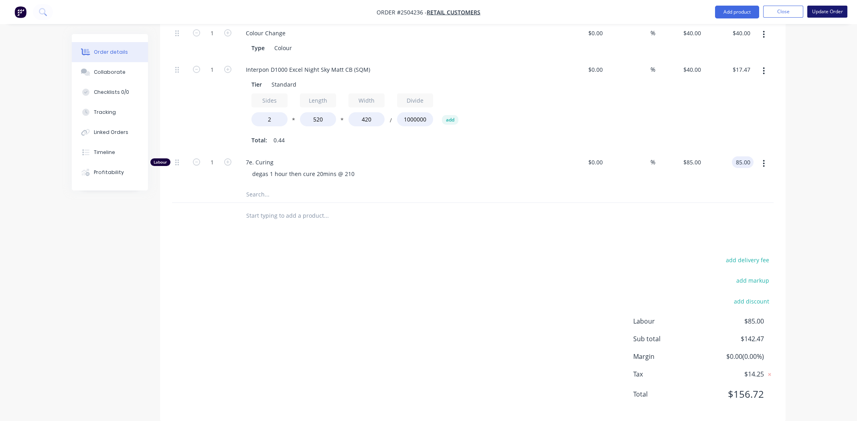
type input "$85.00"
click at [831, 10] on button "Update Order" at bounding box center [827, 12] width 40 height 12
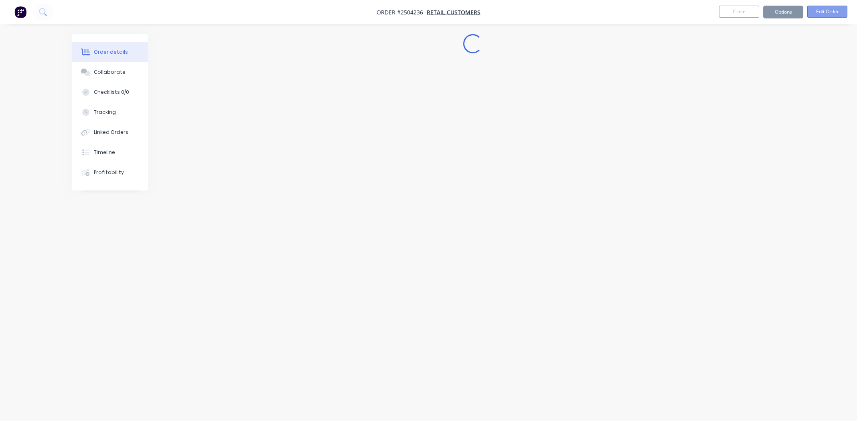
scroll to position [0, 0]
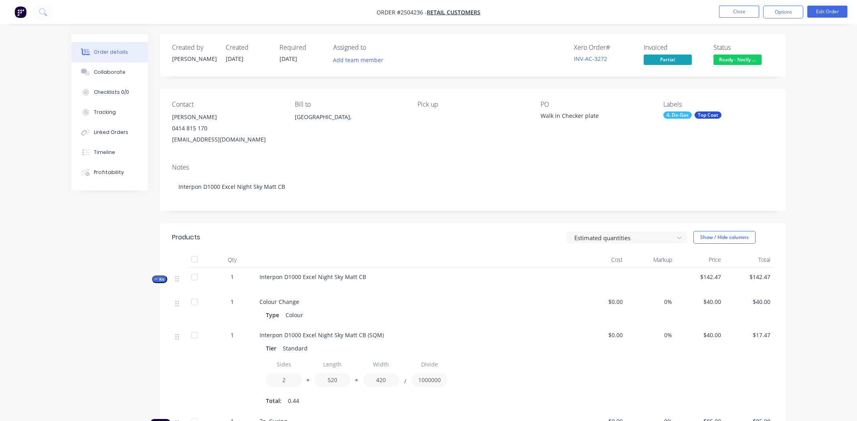
click at [747, 54] on div "Status Ready - Notify ..." at bounding box center [743, 55] width 60 height 23
click at [746, 59] on span "Ready - Notify ..." at bounding box center [737, 60] width 48 height 10
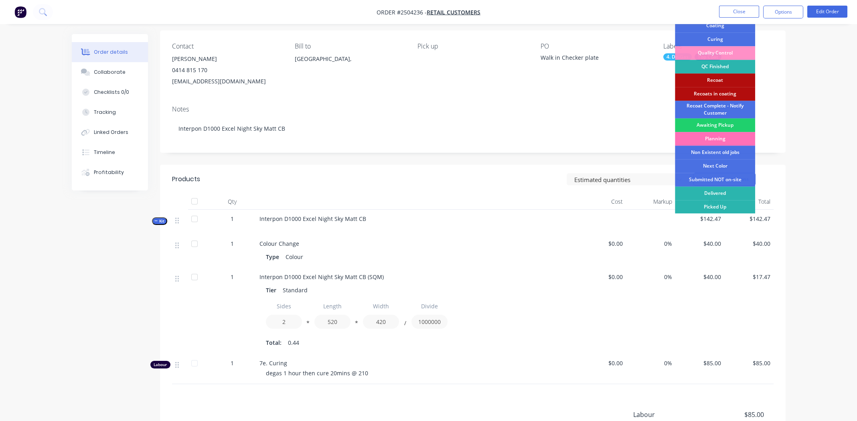
scroll to position [160, 0]
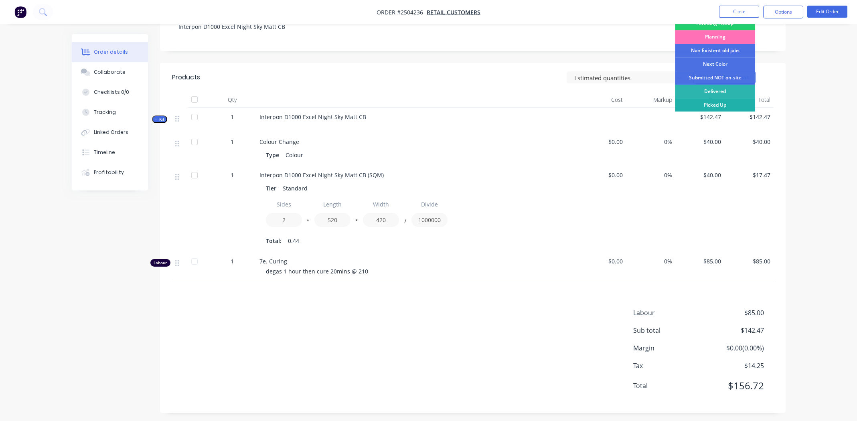
click at [728, 105] on div "Picked Up" at bounding box center [715, 105] width 80 height 14
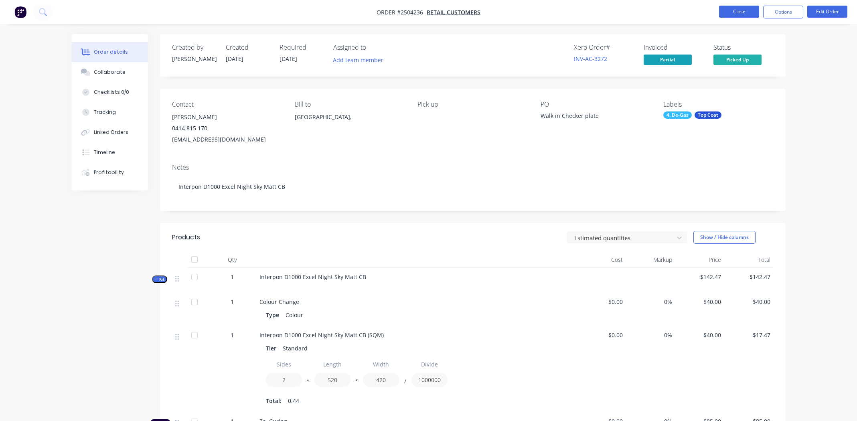
click at [734, 12] on button "Close" at bounding box center [739, 12] width 40 height 12
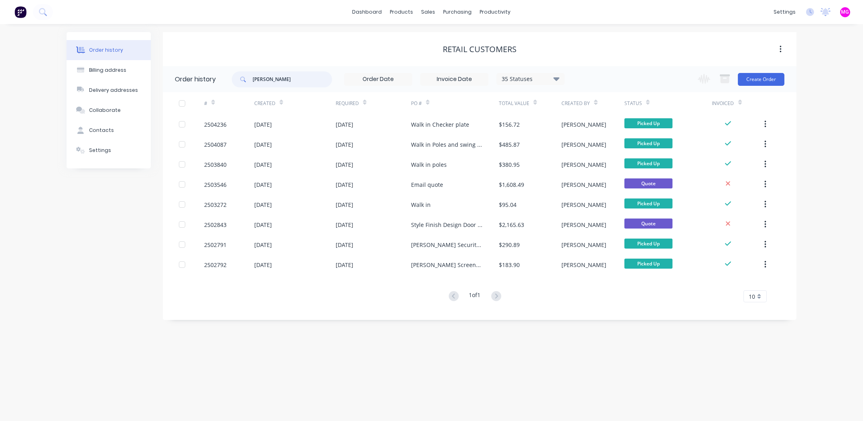
drag, startPoint x: 245, startPoint y: 76, endPoint x: 194, endPoint y: 76, distance: 50.1
click at [194, 76] on header "Order history nick 35 Statuses Invoice Status Invoiced Not Invoiced Partial Ord…" at bounding box center [479, 79] width 633 height 26
type input "satara"
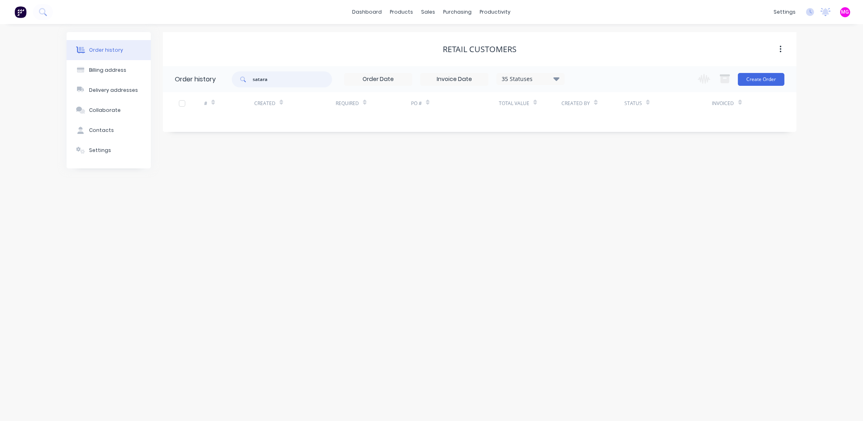
drag, startPoint x: 280, startPoint y: 78, endPoint x: 200, endPoint y: 73, distance: 80.3
click at [200, 73] on header "Order history satara 35 Statuses Invoice Status Invoiced Not Invoiced Partial O…" at bounding box center [479, 79] width 633 height 26
click at [442, 35] on div "Sales Orders" at bounding box center [458, 38] width 33 height 7
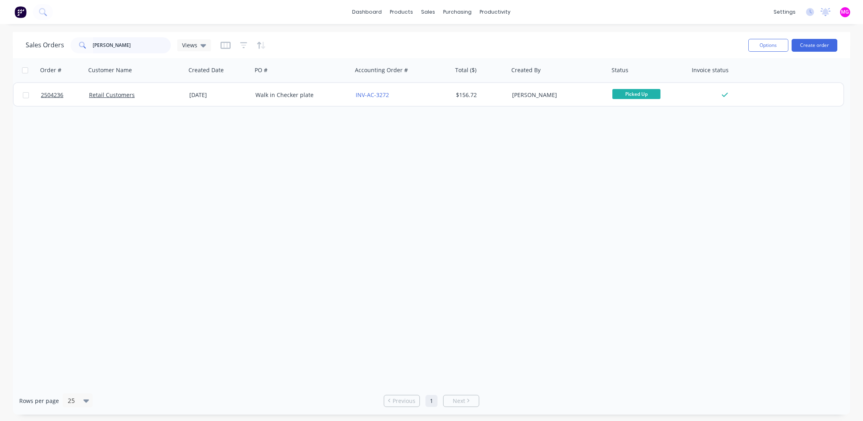
click at [117, 41] on input "nick mil" at bounding box center [132, 45] width 78 height 16
drag, startPoint x: 119, startPoint y: 42, endPoint x: 38, endPoint y: 29, distance: 81.7
click at [38, 29] on div "dashboard products sales purchasing productivity dashboard products Product Cat…" at bounding box center [431, 210] width 863 height 421
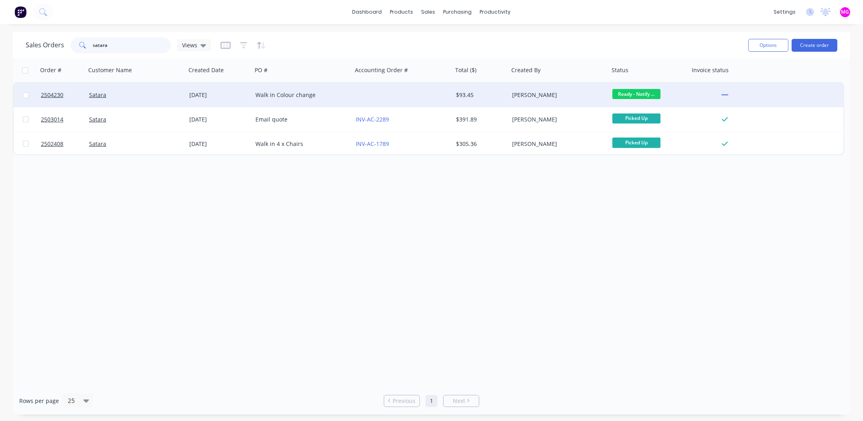
type input "satara"
click at [439, 93] on div at bounding box center [402, 95] width 100 height 24
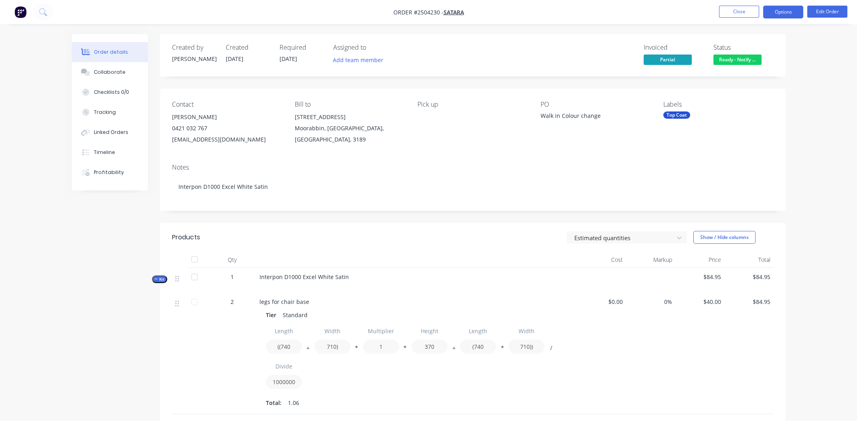
click at [787, 16] on button "Options" at bounding box center [783, 12] width 40 height 13
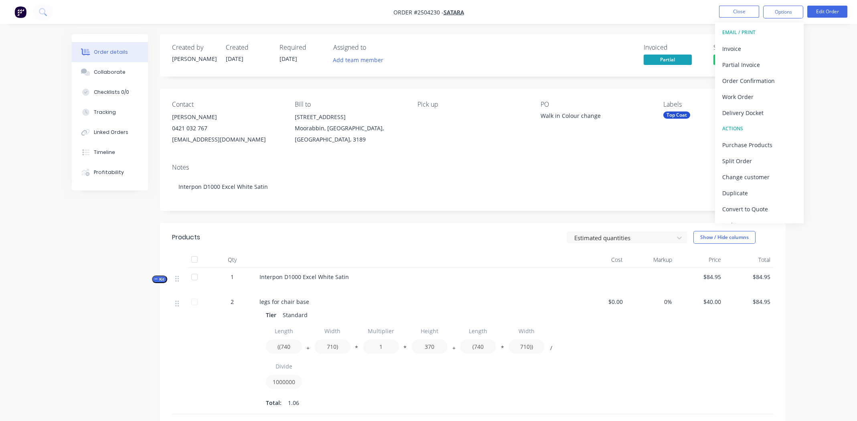
click at [841, 69] on div "Order details Collaborate Checklists 0/0 Tracking Linked Orders Timeline Profit…" at bounding box center [428, 278] width 857 height 557
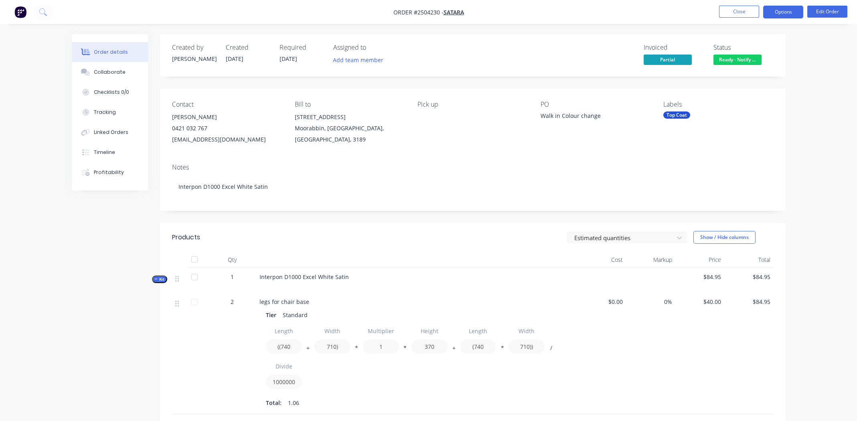
click at [779, 14] on button "Options" at bounding box center [783, 12] width 40 height 13
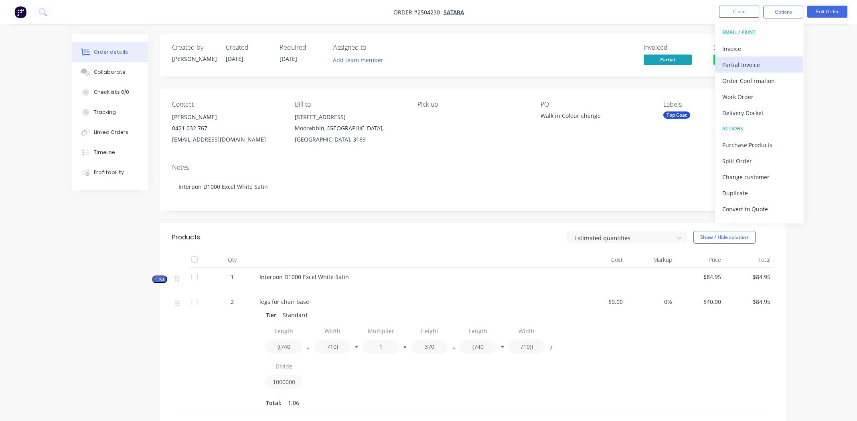
click at [747, 61] on div "Partial Invoice" at bounding box center [759, 65] width 74 height 12
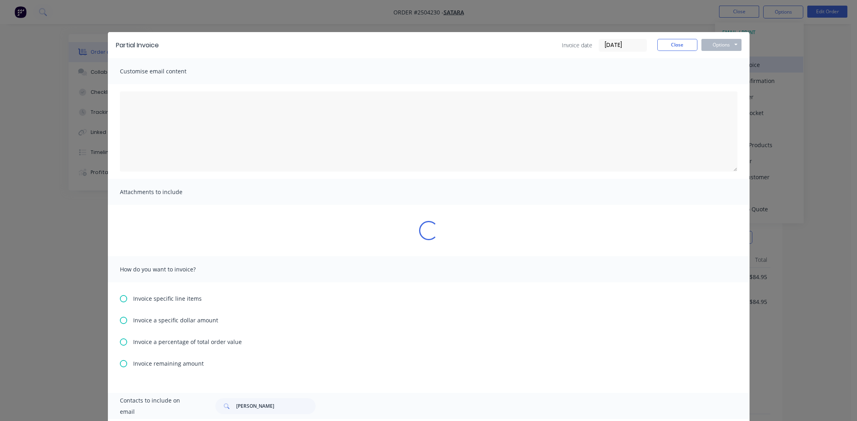
type textarea "A PDF copy of the order has been attached to this email. To view your order onl…"
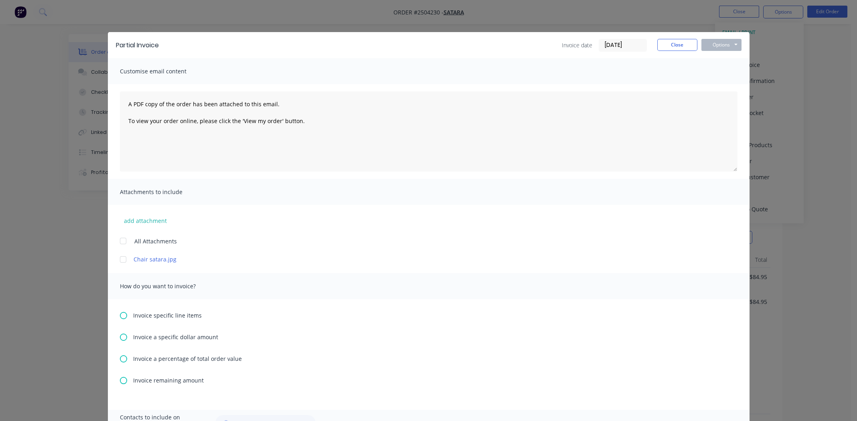
click at [148, 380] on span "Invoice remaining amount" at bounding box center [168, 380] width 71 height 8
click at [721, 45] on button "Options" at bounding box center [721, 45] width 40 height 12
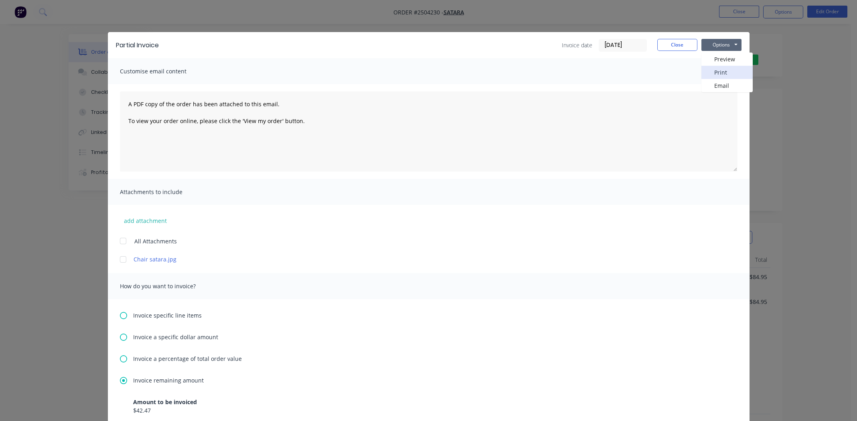
click at [711, 72] on button "Print" at bounding box center [726, 72] width 51 height 13
click at [677, 43] on button "Close" at bounding box center [677, 45] width 40 height 12
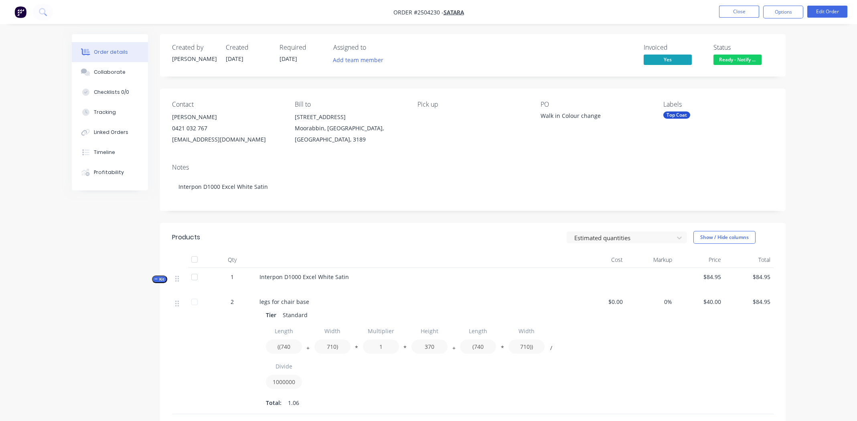
click at [729, 63] on span "Ready - Notify ..." at bounding box center [737, 60] width 48 height 10
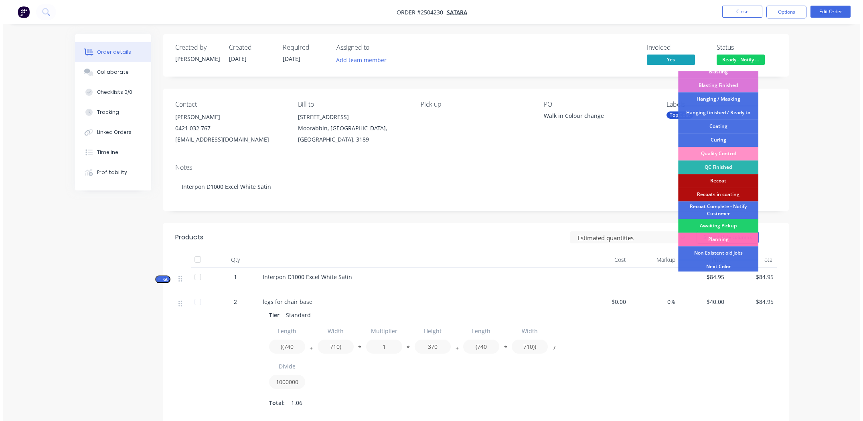
scroll to position [198, 0]
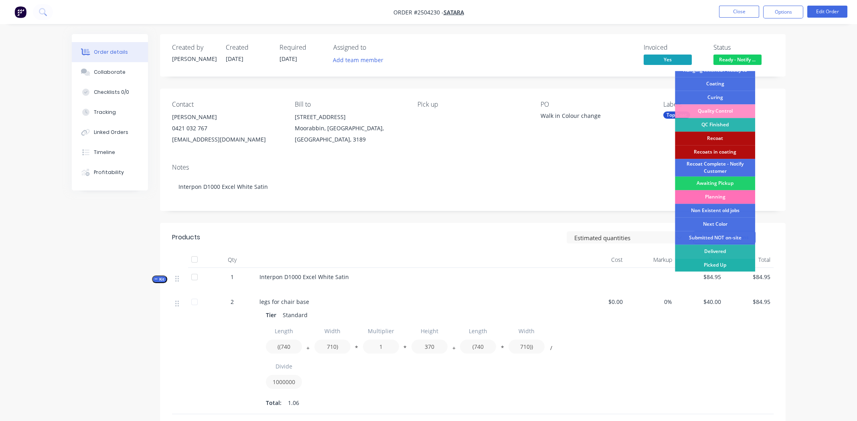
click at [721, 266] on div "Picked Up" at bounding box center [715, 265] width 80 height 14
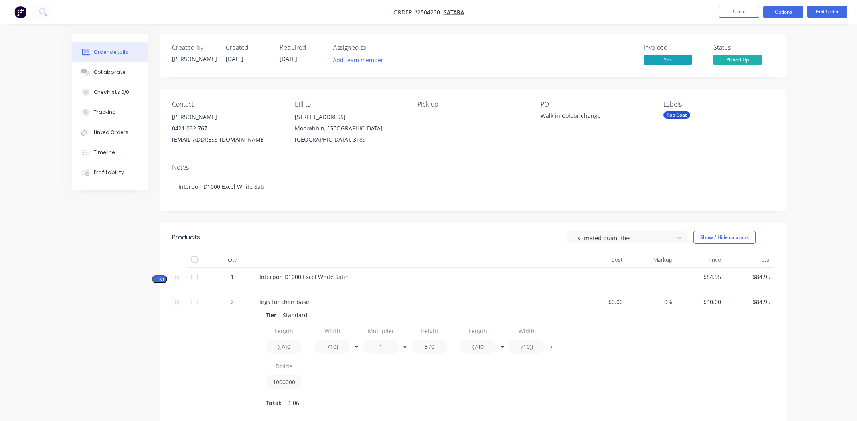
click at [784, 15] on button "Options" at bounding box center [783, 12] width 40 height 13
click at [738, 10] on button "Close" at bounding box center [739, 12] width 40 height 12
